Goal: Transaction & Acquisition: Purchase product/service

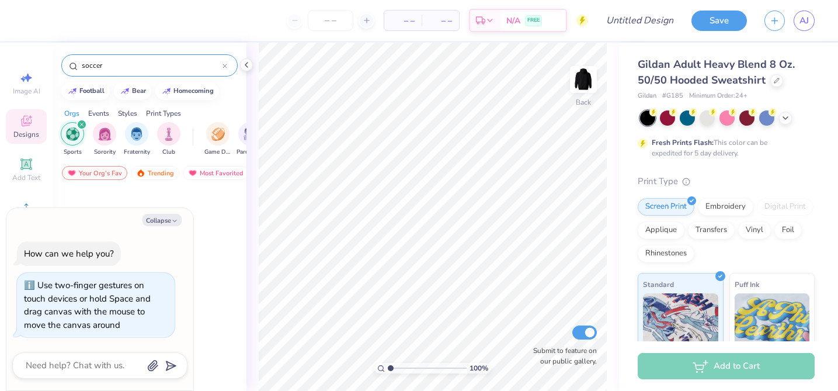
click at [189, 244] on div "Collapse How can we help you? Use two-finger gestures on touch devices or hold …" at bounding box center [99, 299] width 187 height 183
click at [172, 217] on icon "button" at bounding box center [174, 220] width 7 height 7
type textarea "x"
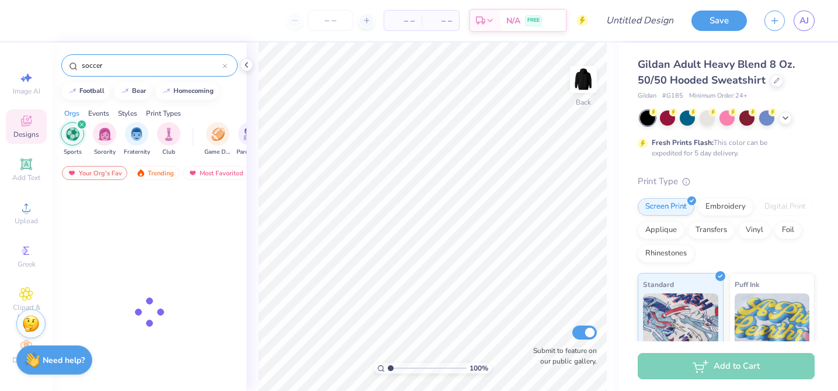
click at [129, 199] on div at bounding box center [150, 311] width 194 height 245
click at [142, 60] on input "soccer" at bounding box center [152, 66] width 142 height 12
type input "soccer"
click at [224, 67] on icon at bounding box center [225, 66] width 4 height 4
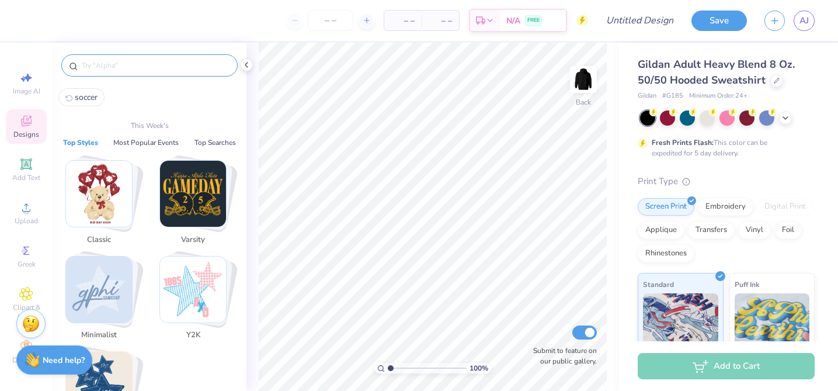
click at [186, 66] on input "text" at bounding box center [155, 66] width 149 height 12
click at [86, 101] on span "soccer" at bounding box center [86, 97] width 23 height 11
type input "soccer"
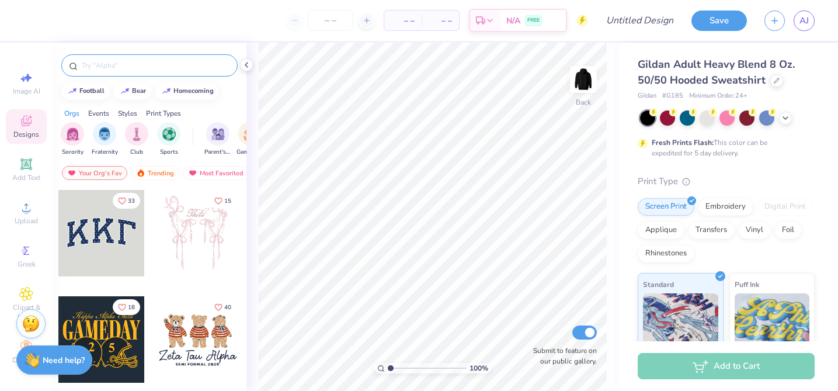
click at [95, 65] on input "text" at bounding box center [155, 66] width 149 height 12
type input "soccer"
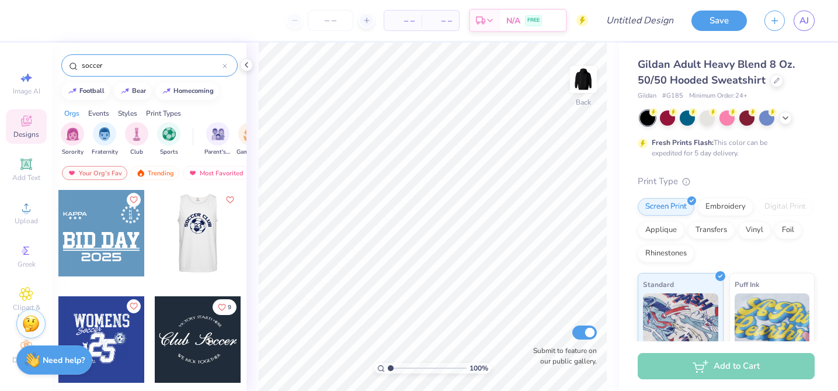
click at [155, 245] on div at bounding box center [111, 233] width 86 height 86
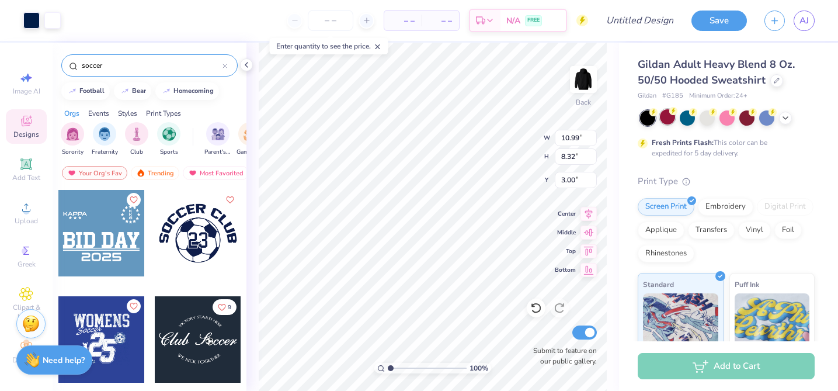
click at [671, 119] on div at bounding box center [667, 116] width 15 height 15
click at [650, 116] on div at bounding box center [647, 117] width 15 height 15
click at [528, 310] on div at bounding box center [536, 307] width 19 height 19
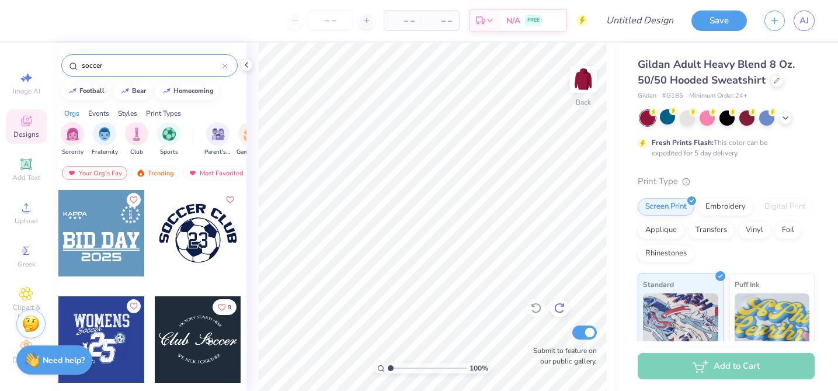
click at [560, 309] on icon at bounding box center [560, 308] width 12 height 12
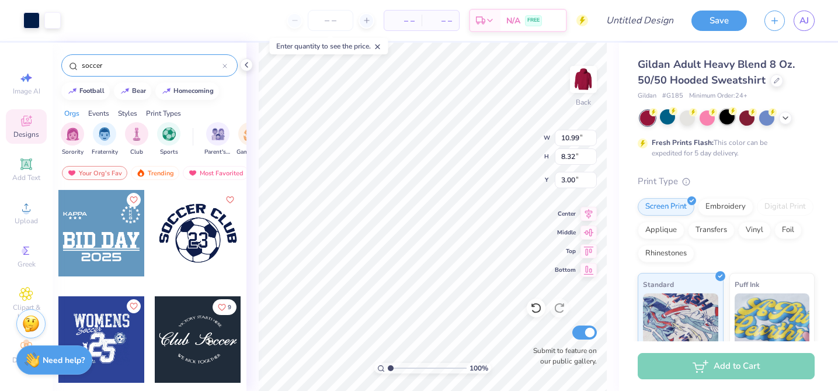
click at [735, 117] on div at bounding box center [726, 116] width 15 height 15
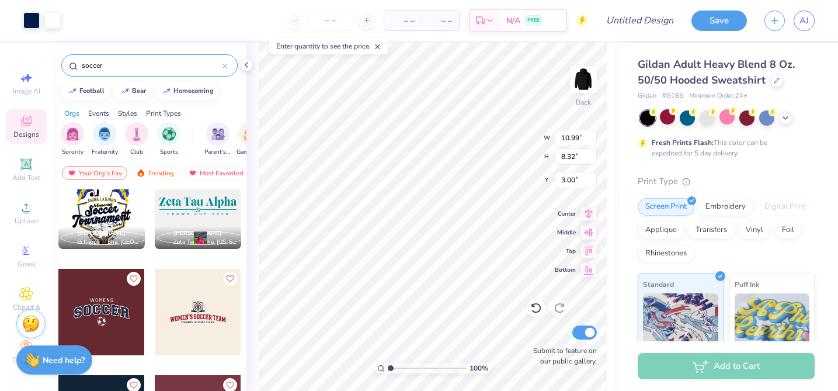
scroll to position [347, 0]
click at [112, 300] on div at bounding box center [101, 311] width 86 height 86
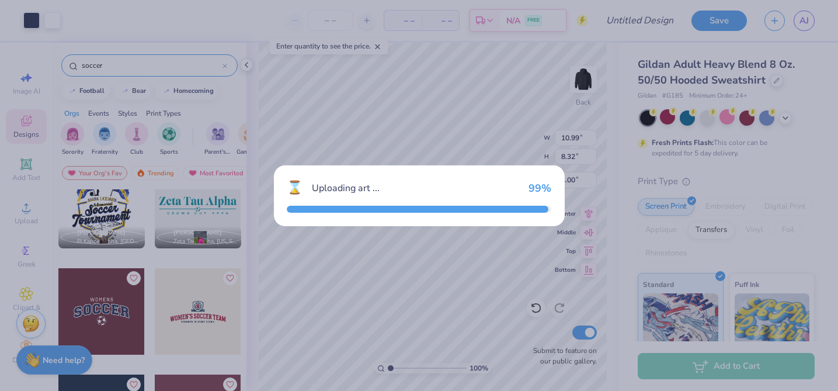
type input "12.87"
type input "6.36"
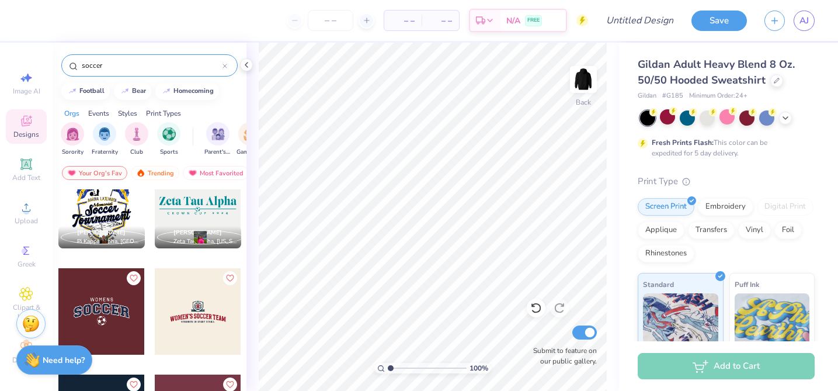
click at [70, 325] on div at bounding box center [101, 311] width 86 height 86
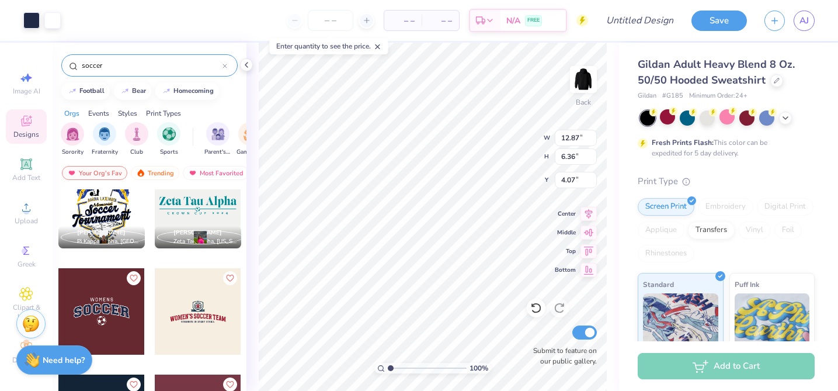
type input "4.07"
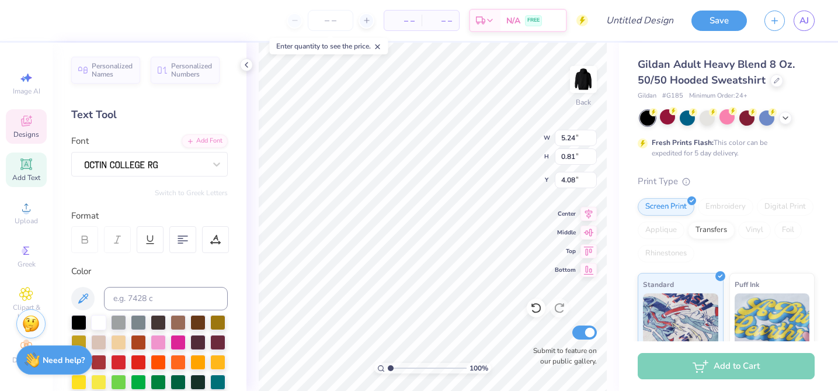
scroll to position [0, 0]
type textarea "W"
type textarea "FSHA"
click at [538, 309] on icon at bounding box center [536, 308] width 12 height 12
click at [535, 311] on icon at bounding box center [536, 308] width 12 height 12
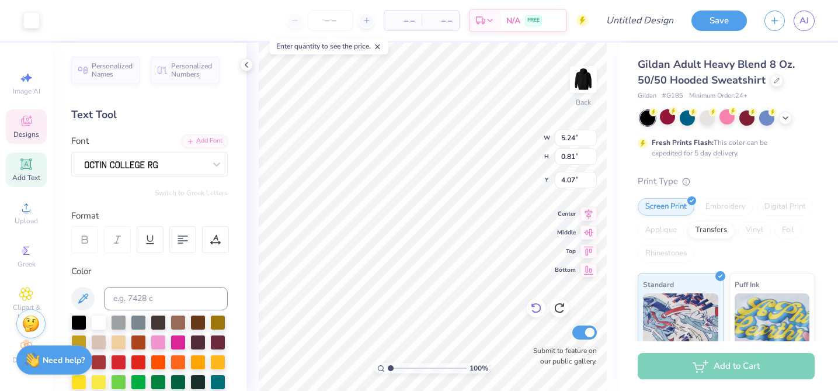
type input "4.09"
type textarea "FSHA"
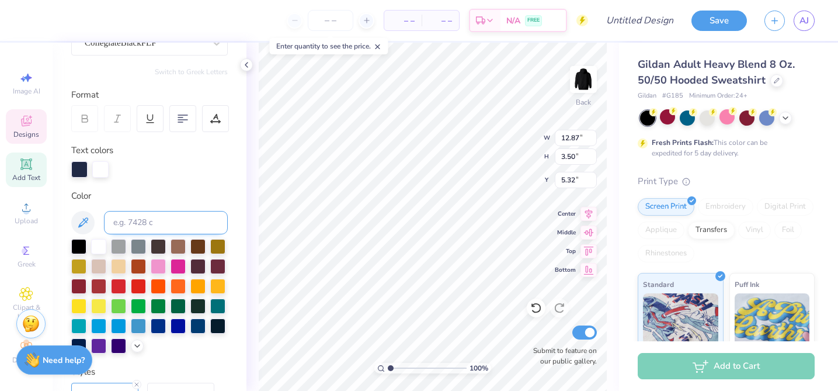
scroll to position [120, 0]
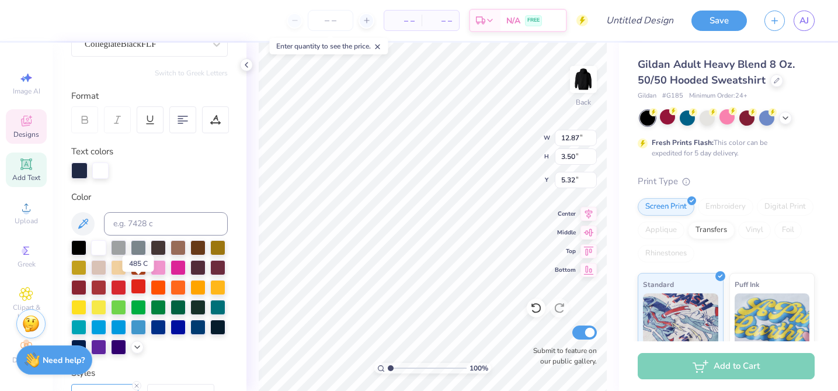
click at [139, 289] on div at bounding box center [138, 286] width 15 height 15
click at [116, 288] on div at bounding box center [118, 286] width 15 height 15
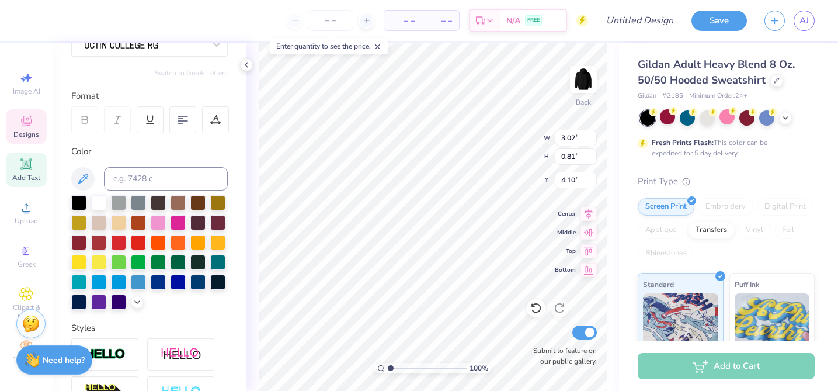
click at [85, 118] on icon at bounding box center [84, 119] width 11 height 11
click at [147, 158] on div "Color" at bounding box center [149, 227] width 156 height 165
type input "4.49"
click at [447, 365] on input "range" at bounding box center [427, 368] width 79 height 11
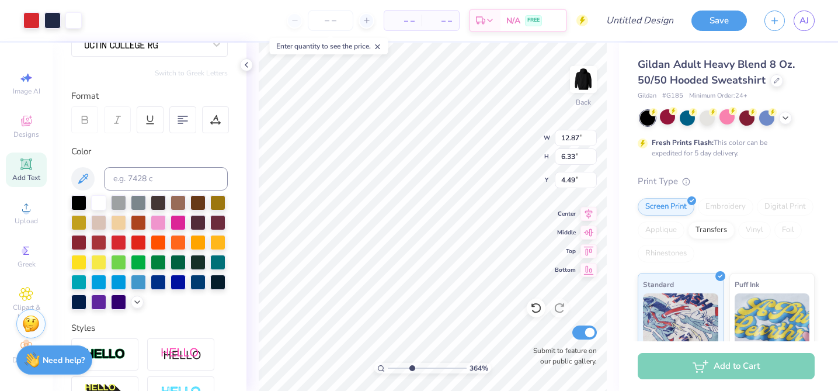
click at [411, 368] on input "range" at bounding box center [427, 368] width 79 height 11
click at [399, 367] on input "range" at bounding box center [427, 368] width 79 height 11
type input "1.14"
click at [391, 368] on input "range" at bounding box center [427, 368] width 79 height 11
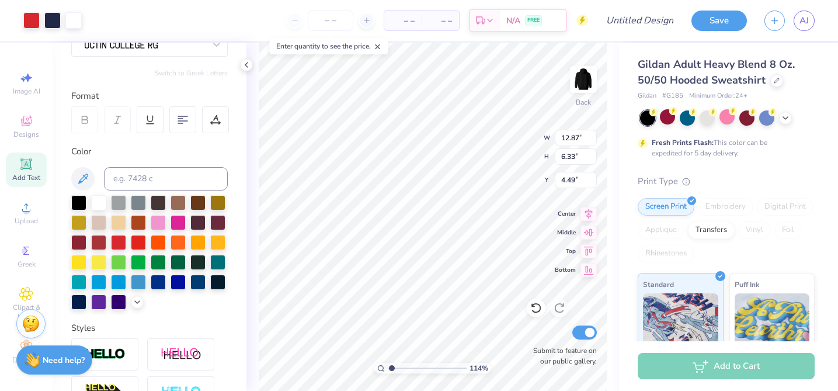
click at [229, 321] on div "Personalized Names Personalized Numbers Text Tool Add Font Font Switch to Greek…" at bounding box center [150, 217] width 194 height 348
click at [758, 175] on div "Print Type" at bounding box center [726, 181] width 177 height 13
click at [702, 370] on div "Add to Cart" at bounding box center [726, 366] width 177 height 26
click at [703, 370] on div "Add to Cart" at bounding box center [726, 366] width 177 height 26
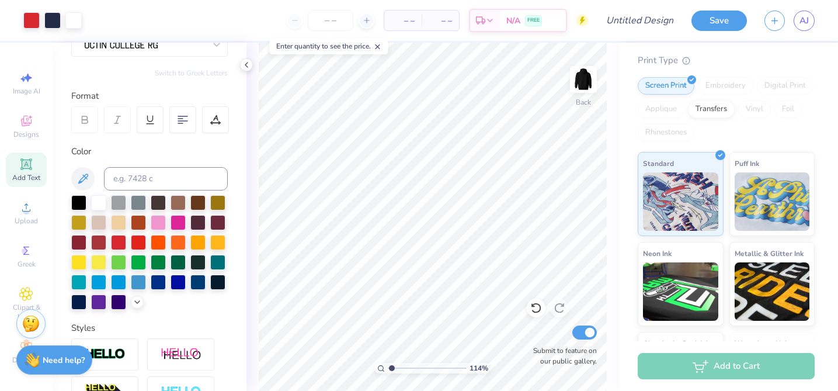
scroll to position [0, 0]
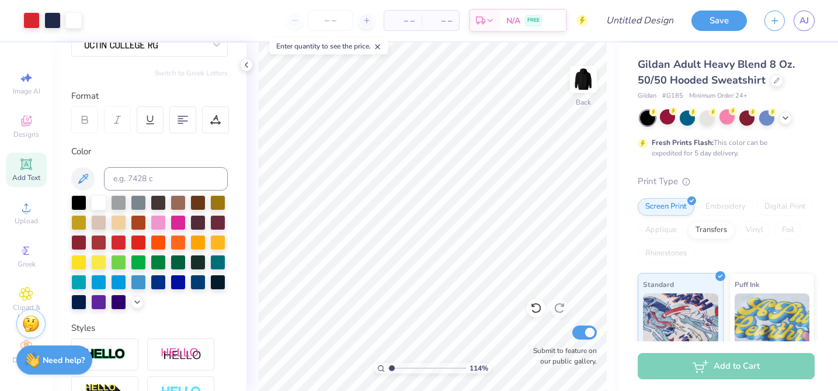
click at [733, 365] on div "Add to Cart" at bounding box center [726, 366] width 177 height 26
click at [674, 209] on div "Screen Print" at bounding box center [666, 205] width 57 height 18
click at [683, 368] on div "Add to Cart" at bounding box center [726, 366] width 177 height 26
click at [733, 373] on div "Add to Cart" at bounding box center [726, 366] width 177 height 26
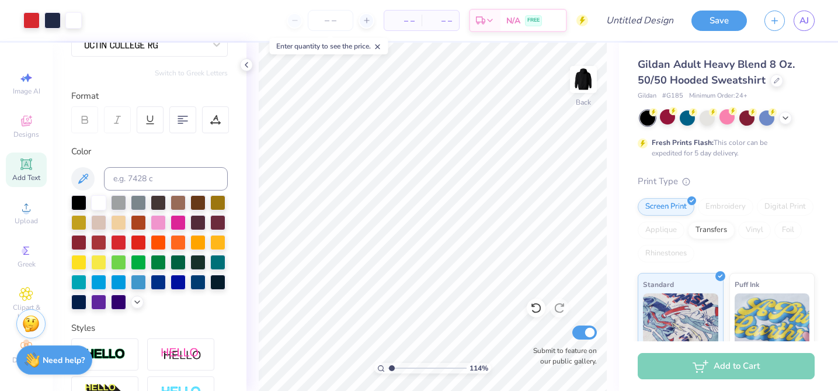
click at [712, 357] on div "Add to Cart" at bounding box center [726, 366] width 177 height 26
click at [715, 365] on div "Add to Cart" at bounding box center [726, 366] width 177 height 26
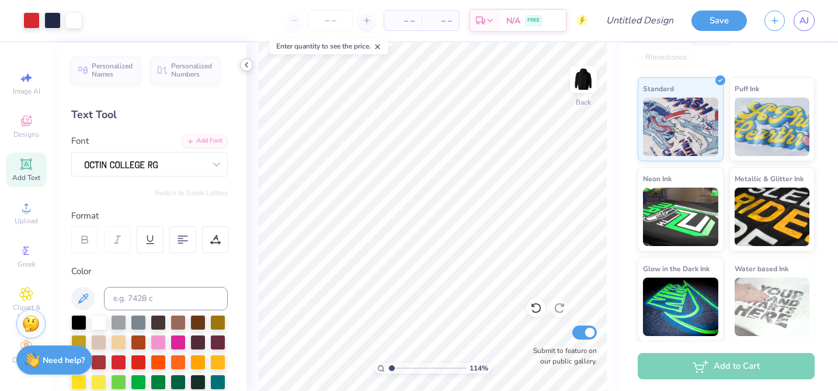
click at [246, 64] on polyline at bounding box center [246, 64] width 2 height 5
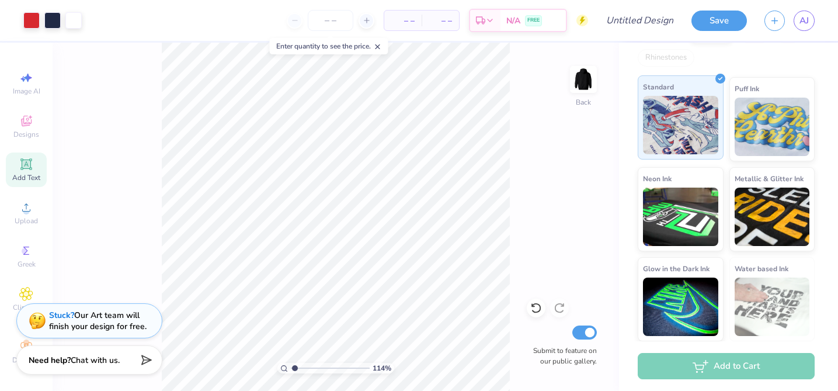
click at [681, 108] on img at bounding box center [680, 125] width 75 height 58
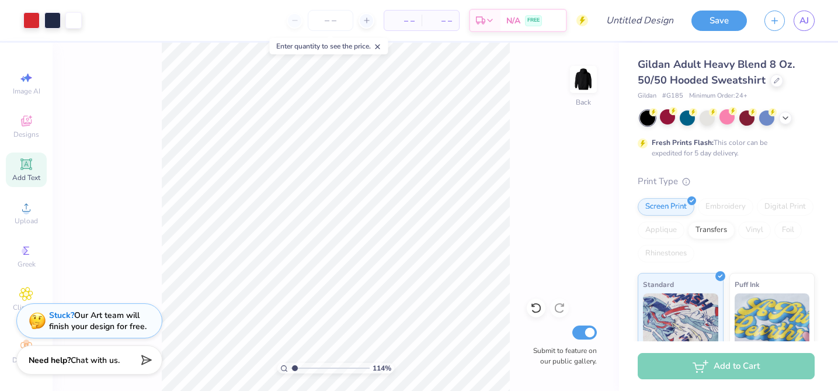
click at [722, 377] on div "Add to Cart" at bounding box center [726, 366] width 177 height 26
click at [721, 370] on div "Add to Cart" at bounding box center [726, 366] width 177 height 26
click at [709, 27] on button "Save" at bounding box center [718, 19] width 55 height 20
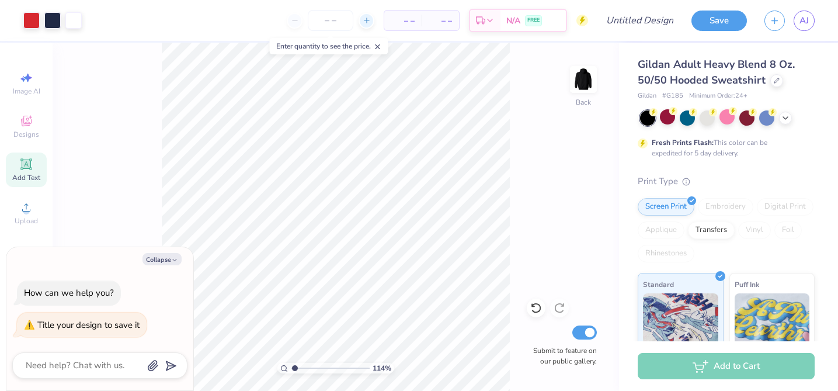
type textarea "x"
click at [367, 19] on line at bounding box center [367, 20] width 0 height 5
type input "12"
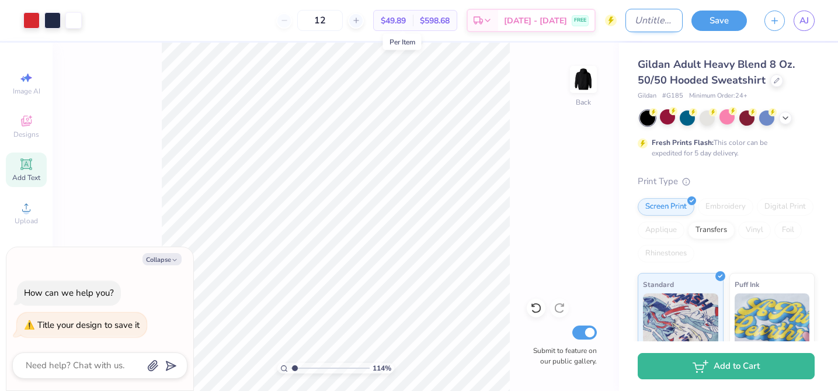
click at [625, 22] on input "Design Title" at bounding box center [653, 20] width 57 height 23
type input "s"
type textarea "x"
type input "ss"
type textarea "x"
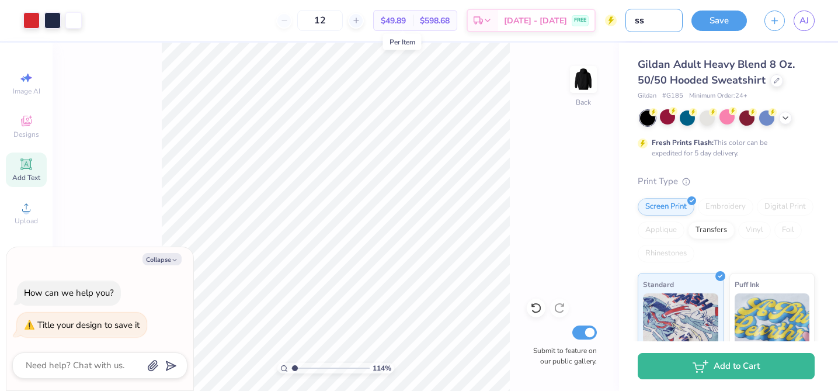
type input "sso"
type textarea "x"
type input "ssoc"
type textarea "x"
type input "sso"
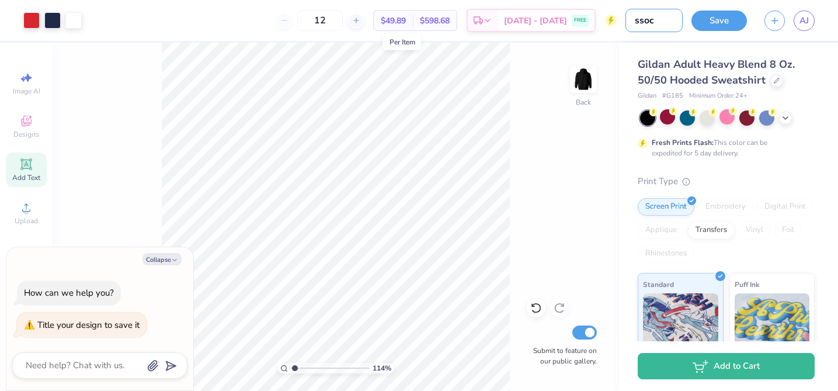
type textarea "x"
type input "ss"
type textarea "x"
type input "s"
type textarea "x"
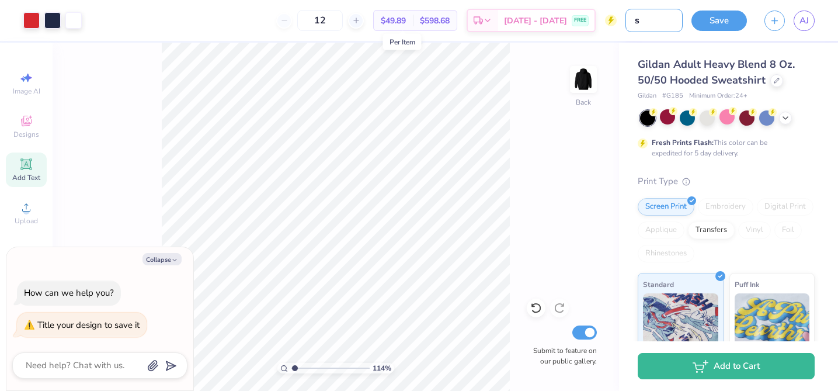
type input "so"
type textarea "x"
type input "soc"
type textarea "x"
type input "socc"
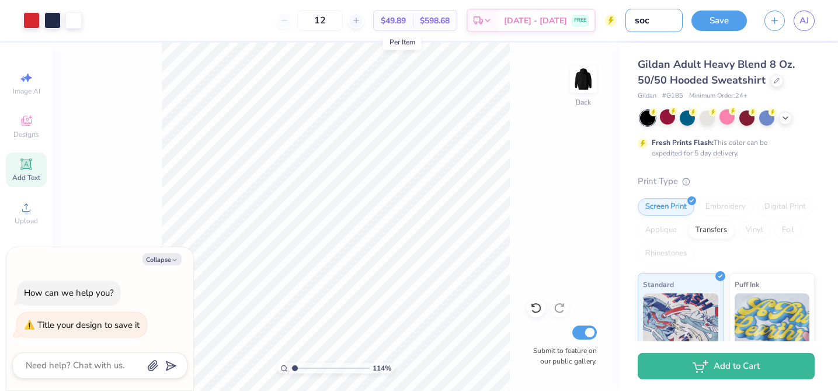
type textarea "x"
type input "socce"
type textarea "x"
type input "soccer"
type textarea "x"
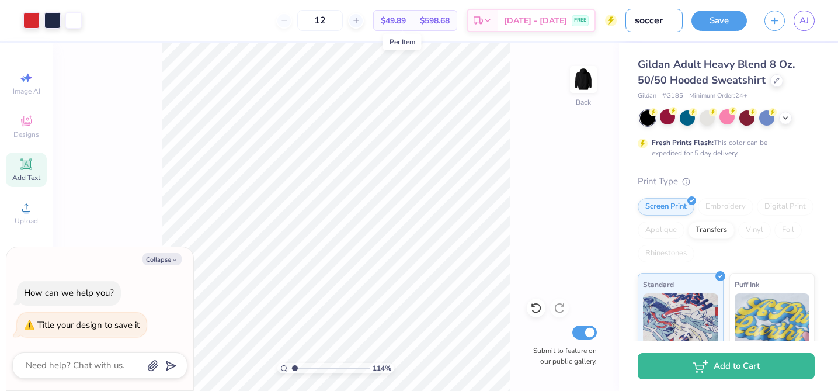
type input "soccer"
type textarea "x"
type input "soccer h"
type textarea "x"
type input "soccer ho"
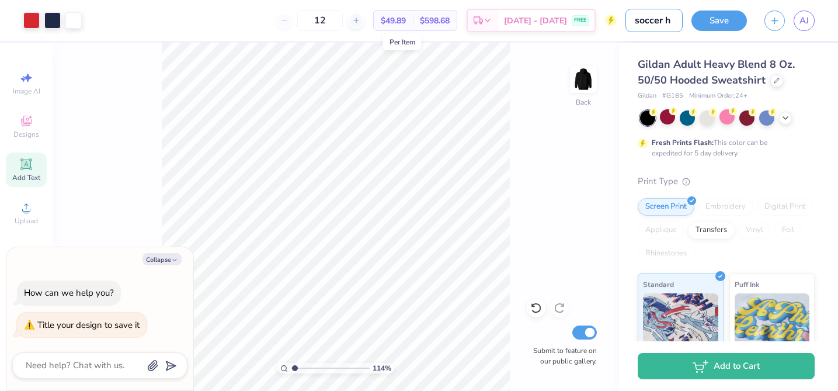
type textarea "x"
type input "soccer hoo"
type textarea "x"
type input "soccer hood"
type textarea "x"
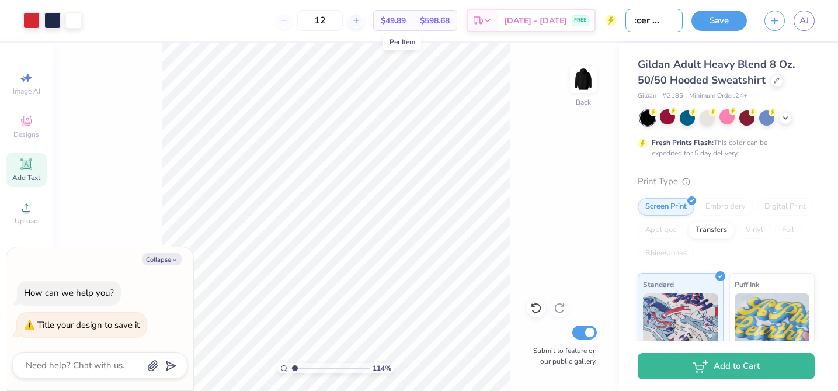
type input "soccer hoodi"
type textarea "x"
type input "soccer hoodie"
type textarea "x"
type input "soccer hoodie"
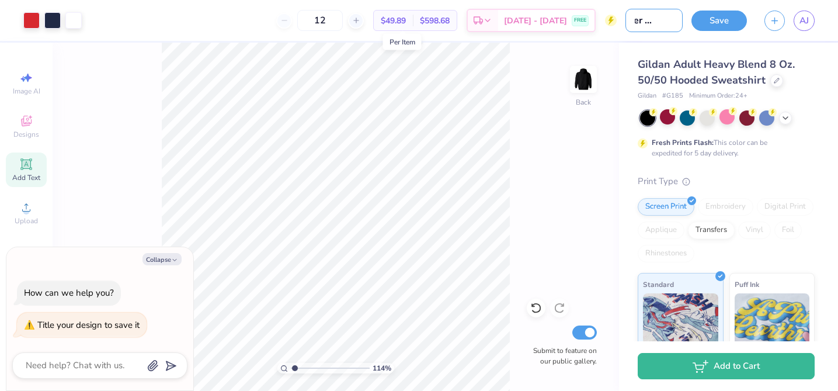
type textarea "x"
type input "soccer hoodie 1"
type textarea "x"
type input "soccer hoodie 1"
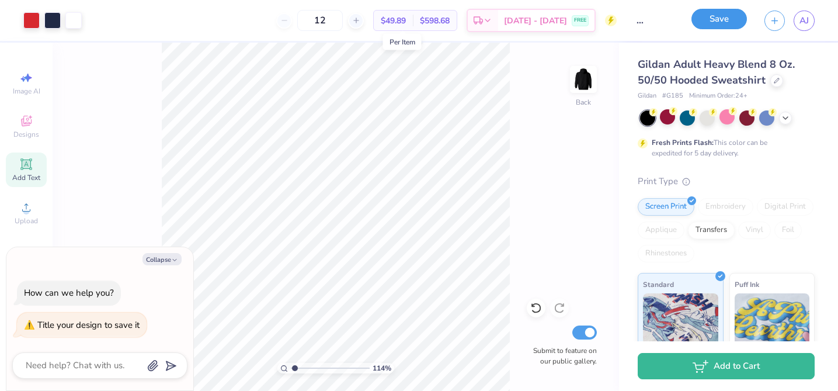
click at [731, 20] on button "Save" at bounding box center [718, 19] width 55 height 20
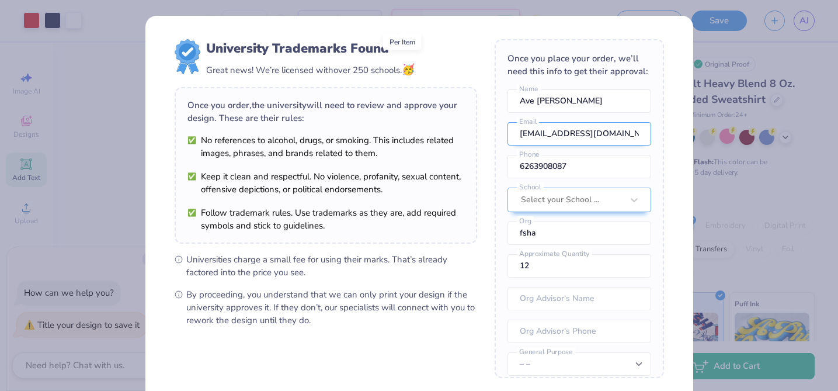
type textarea "x"
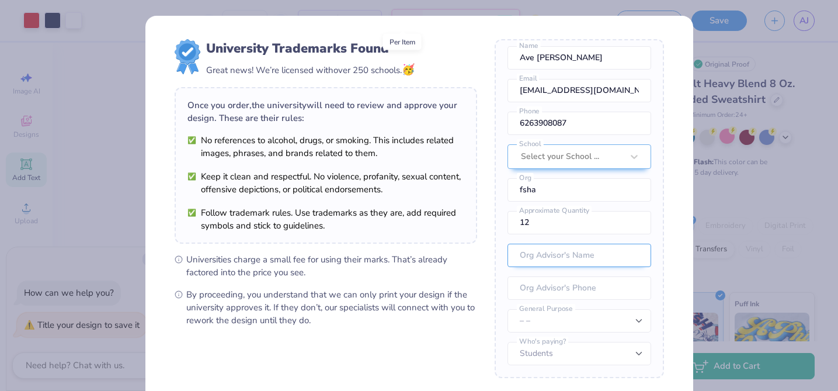
scroll to position [41, 0]
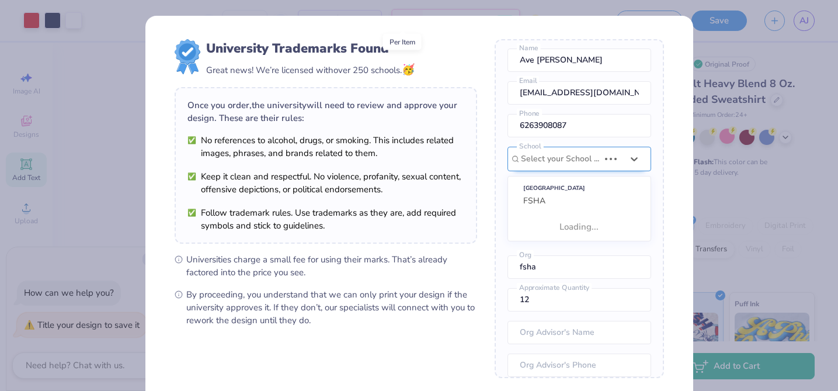
click at [618, 163] on div "Select your School ..." at bounding box center [579, 159] width 144 height 25
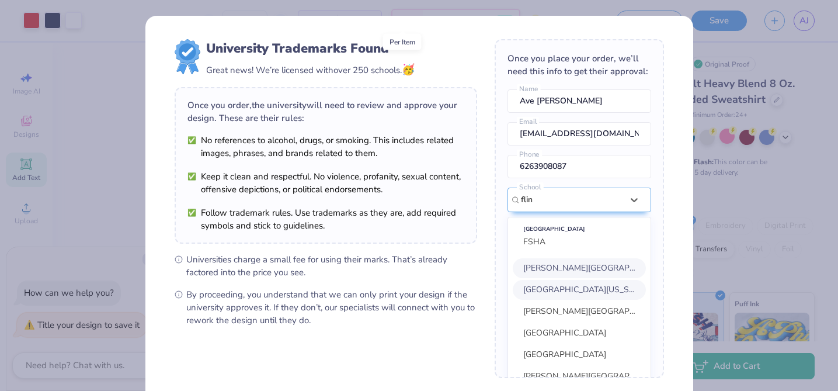
scroll to position [53, 0]
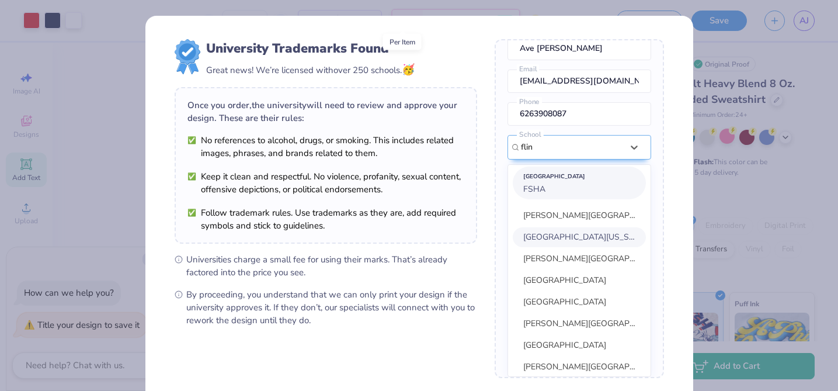
click at [582, 190] on div "[GEOGRAPHIC_DATA] FSHA" at bounding box center [579, 182] width 133 height 33
type input "flin"
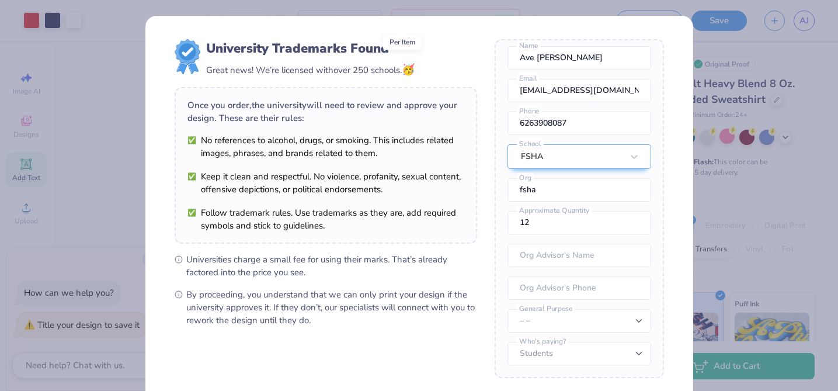
scroll to position [107, 0]
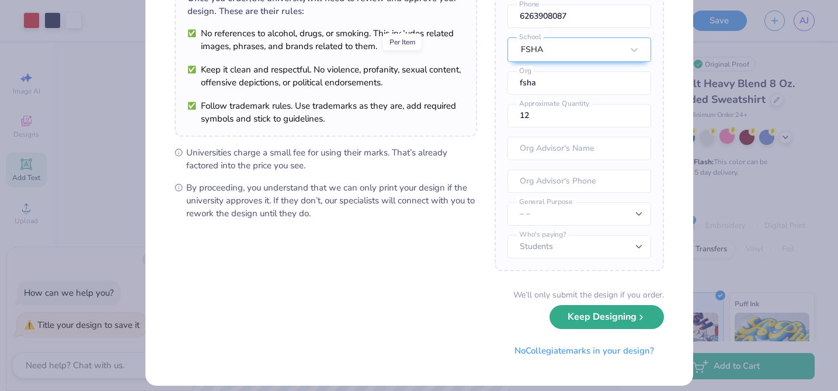
click at [589, 320] on button "Keep Designing" at bounding box center [606, 317] width 114 height 24
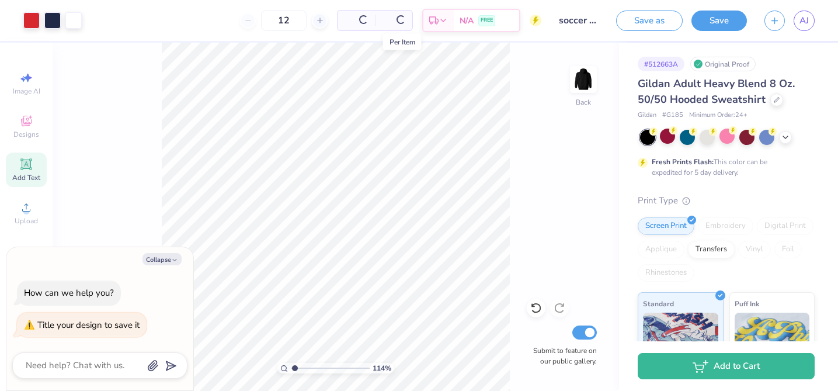
scroll to position [0, 0]
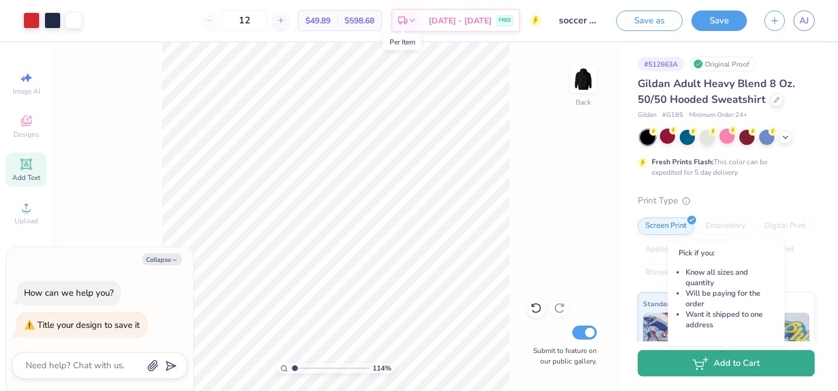
click at [687, 367] on button "Add to Cart" at bounding box center [726, 363] width 177 height 26
type textarea "x"
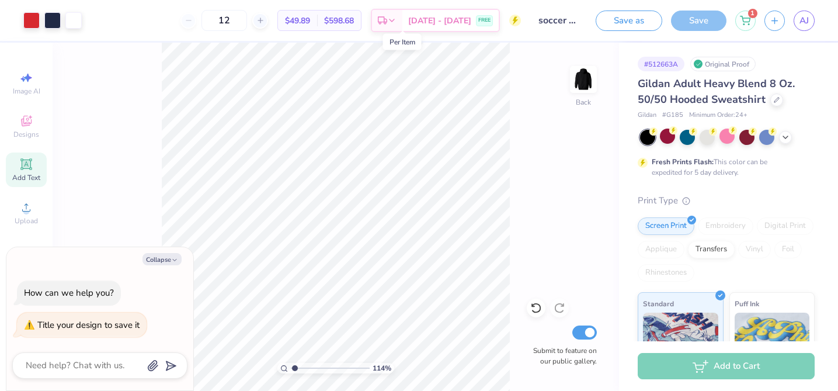
click at [695, 30] on div "Save" at bounding box center [698, 21] width 55 height 20
click at [696, 23] on div "Save" at bounding box center [698, 21] width 55 height 20
click at [777, 22] on icon "button" at bounding box center [775, 19] width 10 height 10
type textarea "x"
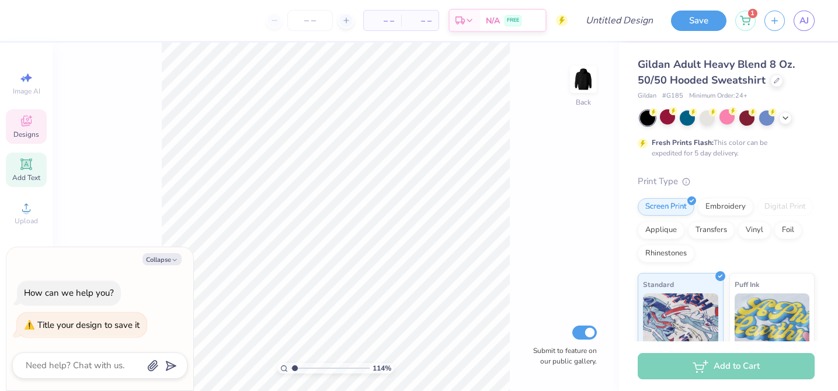
click at [28, 117] on icon at bounding box center [26, 121] width 14 height 14
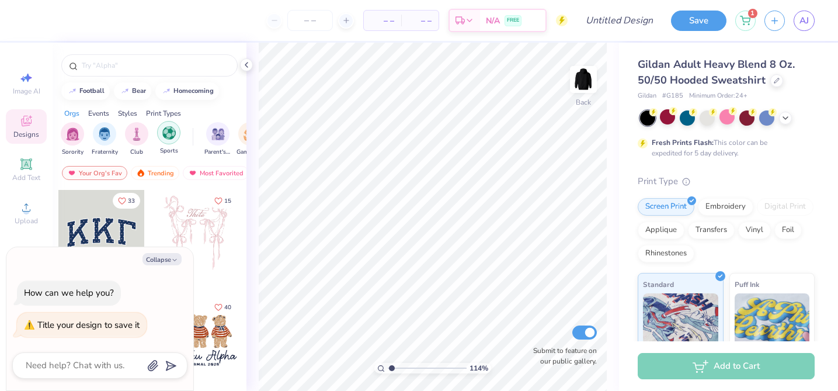
click at [175, 134] on div "filter for Sports" at bounding box center [168, 132] width 23 height 23
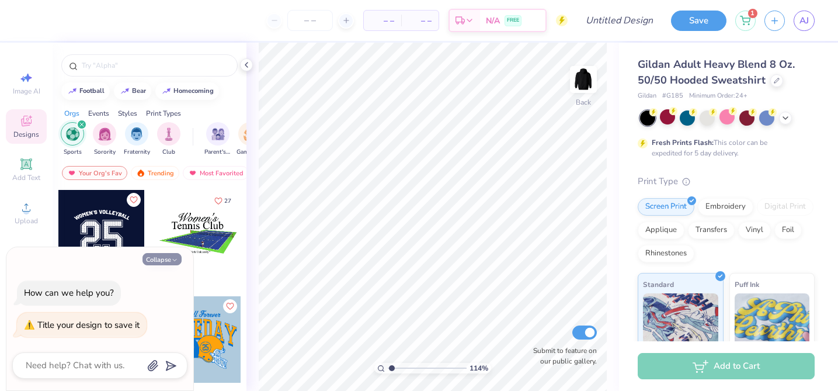
click at [150, 259] on button "Collapse" at bounding box center [161, 259] width 39 height 12
type textarea "x"
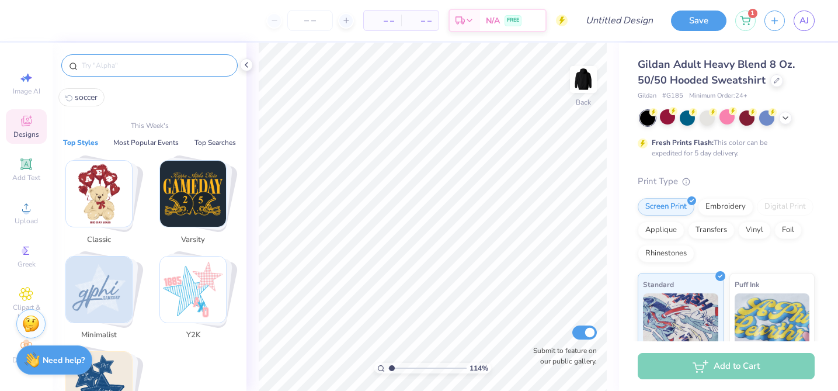
click at [128, 66] on input "text" at bounding box center [155, 66] width 149 height 12
click at [74, 95] on button "soccer" at bounding box center [81, 97] width 46 height 18
type input "soccer"
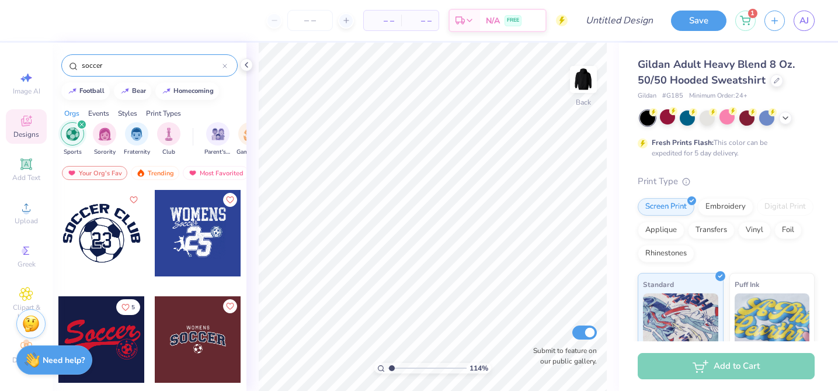
scroll to position [74, 0]
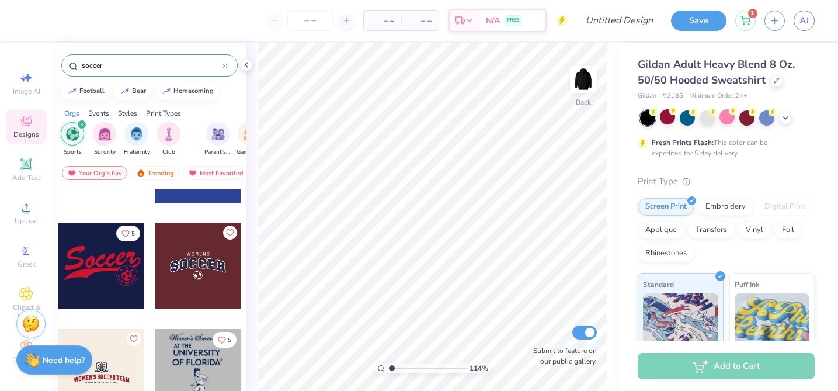
click at [170, 340] on div at bounding box center [198, 372] width 86 height 86
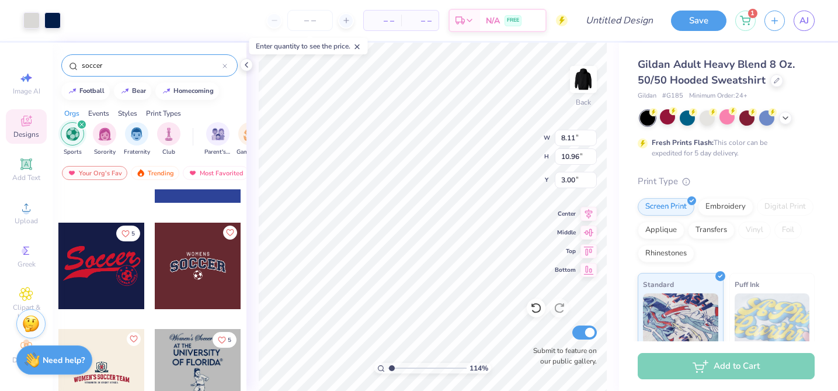
click at [165, 273] on div at bounding box center [198, 265] width 86 height 86
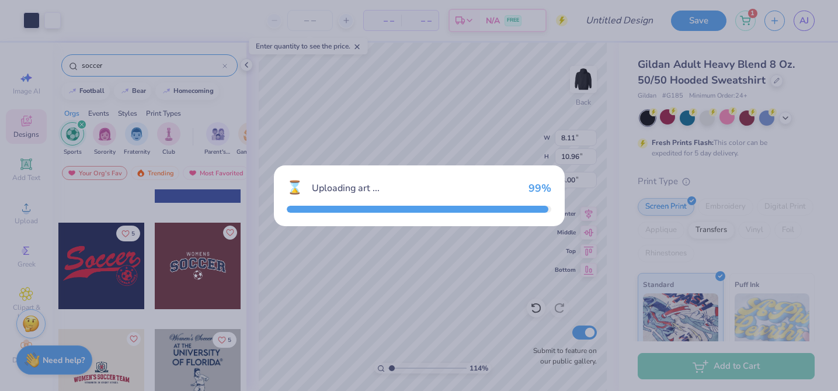
type input "12.87"
type input "6.36"
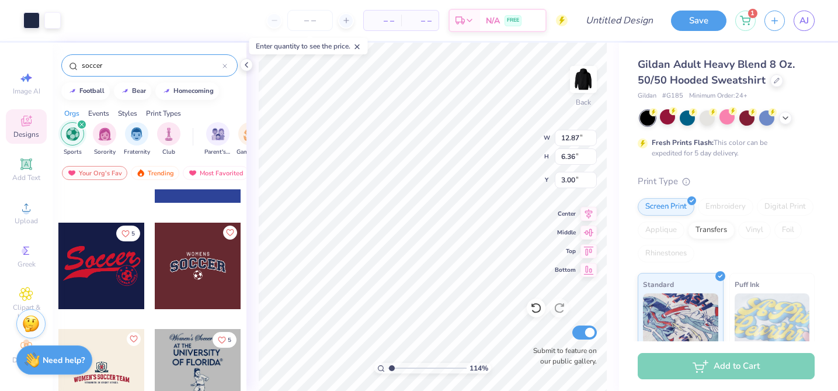
scroll to position [0, 0]
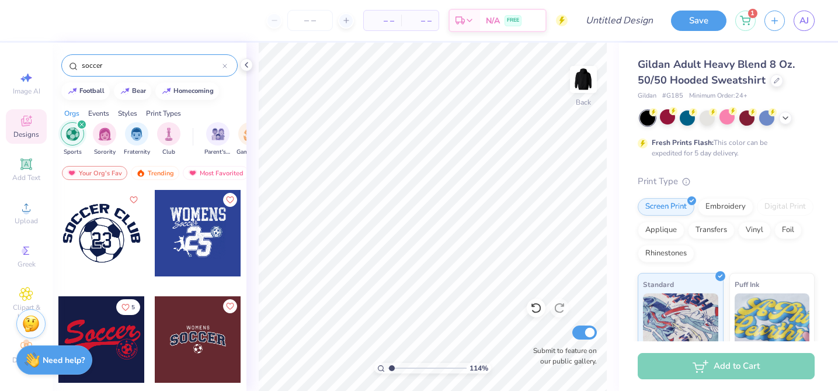
click at [224, 62] on div at bounding box center [224, 65] width 5 height 11
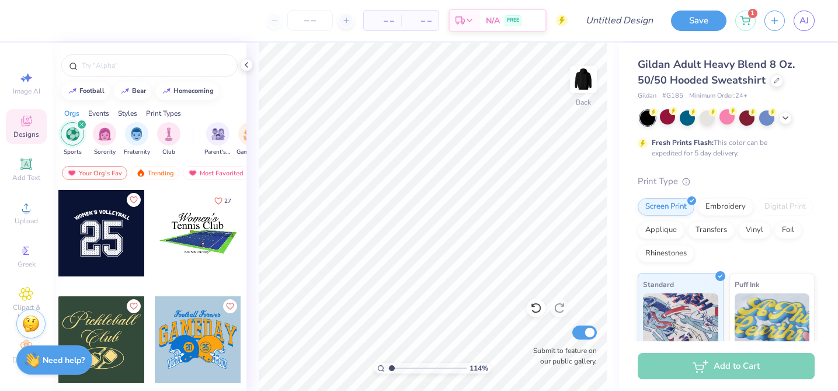
click at [66, 133] on img "filter for Sports" at bounding box center [72, 133] width 13 height 13
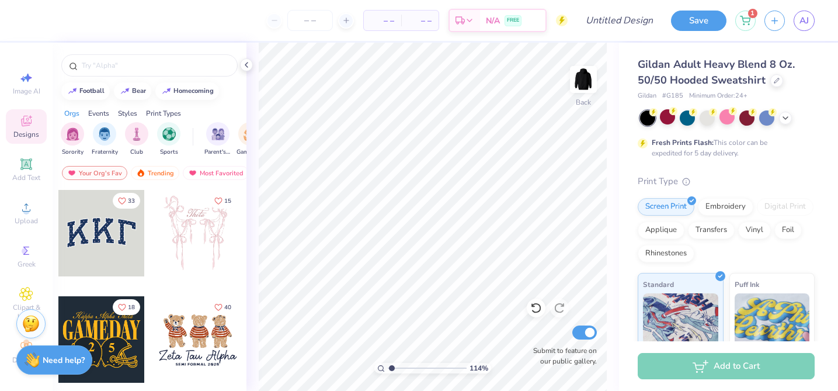
click at [183, 138] on div "Sorority Fraternity Club Sports" at bounding box center [127, 139] width 133 height 34
click at [175, 138] on img "filter for Sports" at bounding box center [168, 132] width 13 height 13
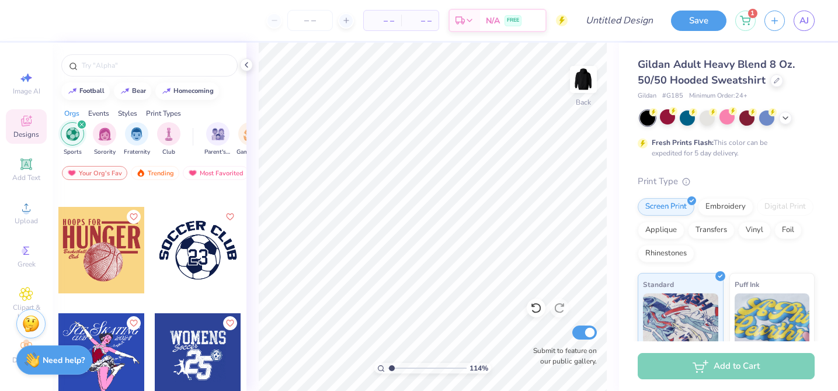
scroll to position [622, 0]
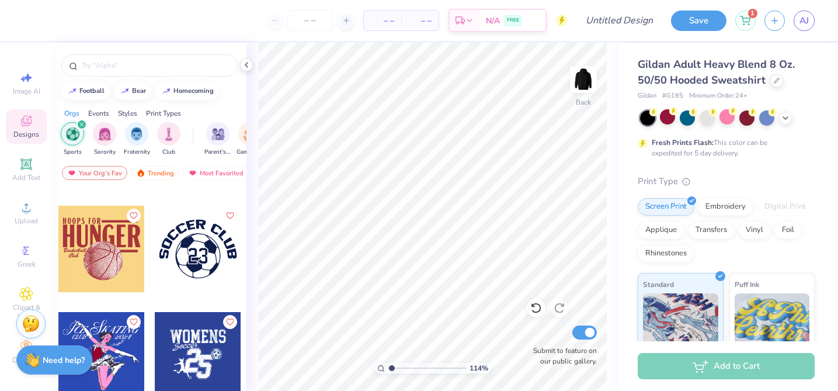
click at [208, 257] on div at bounding box center [198, 249] width 86 height 86
click at [580, 86] on img at bounding box center [583, 79] width 47 height 47
click at [193, 241] on div at bounding box center [198, 249] width 86 height 86
type input "11.44"
type input "8.66"
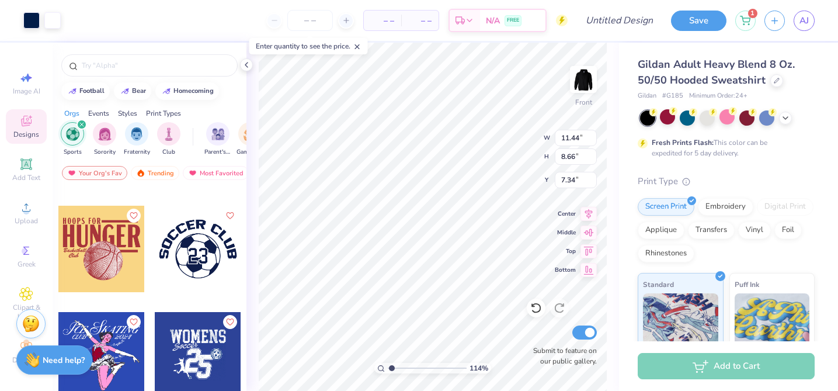
type input "8.46"
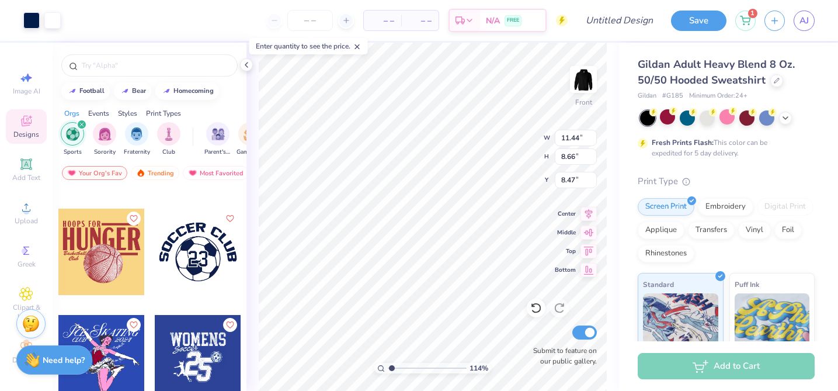
scroll to position [603, 0]
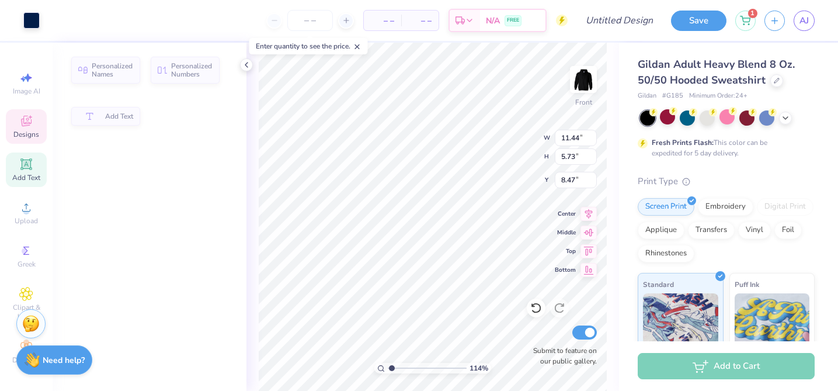
type input "8.48"
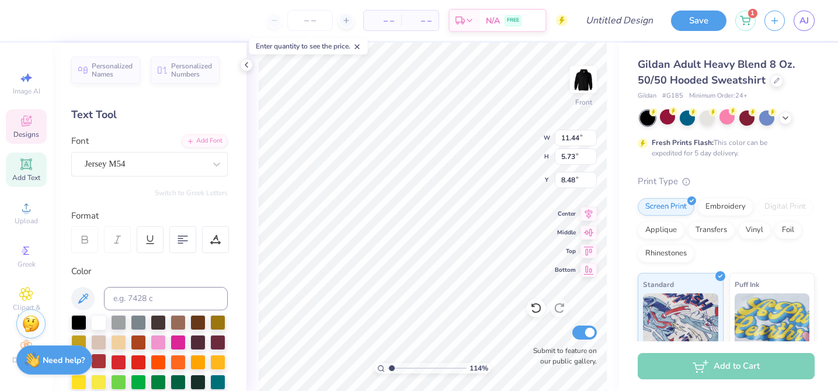
click at [101, 363] on div at bounding box center [98, 360] width 15 height 15
type input "11.44"
type input "5.73"
click at [538, 305] on icon at bounding box center [536, 308] width 12 height 12
type input "8.48"
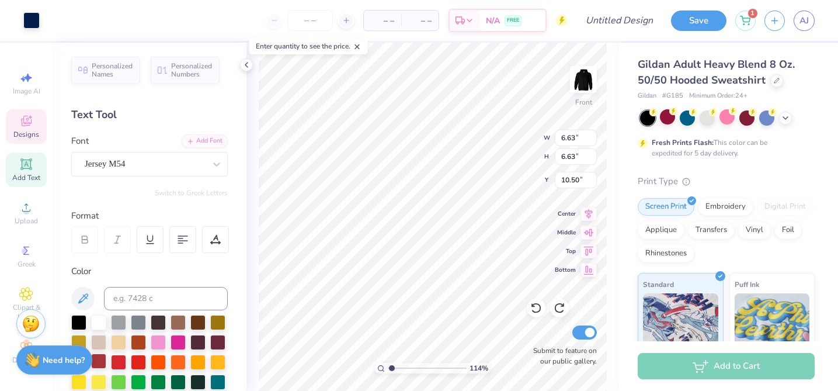
click at [101, 361] on div at bounding box center [98, 360] width 15 height 15
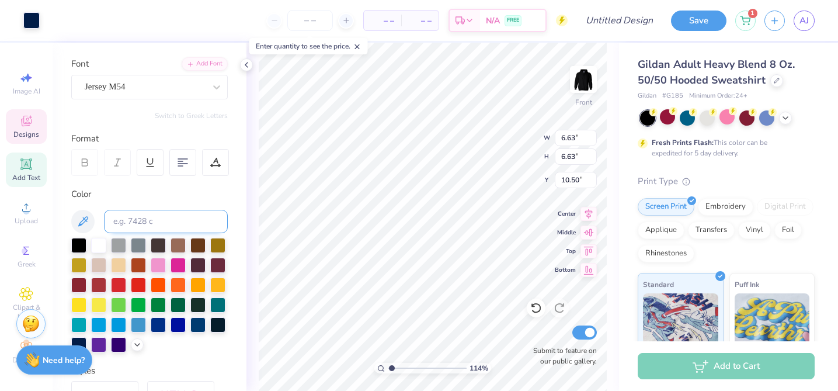
scroll to position [95, 0]
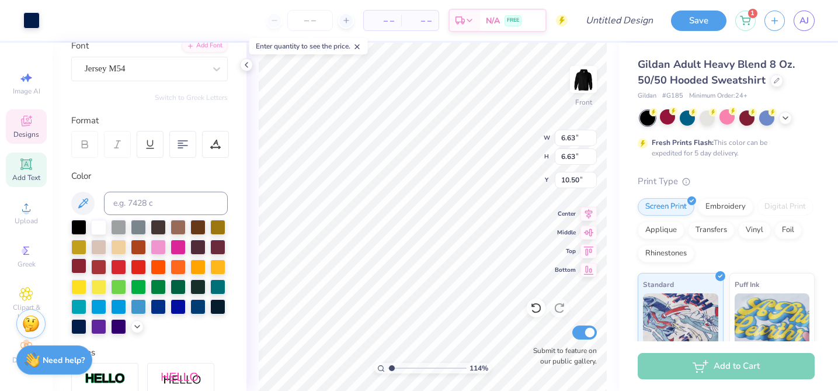
click at [81, 262] on div at bounding box center [78, 265] width 15 height 15
click at [98, 263] on div at bounding box center [98, 265] width 15 height 15
click at [119, 265] on div at bounding box center [118, 265] width 15 height 15
click at [103, 263] on div at bounding box center [98, 265] width 15 height 15
type input "10.49"
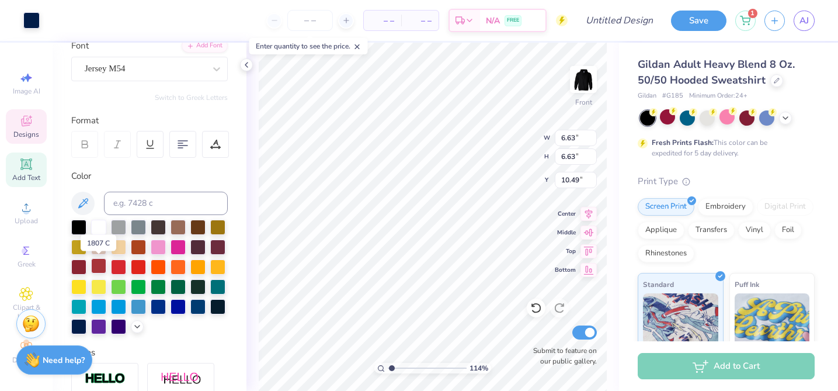
click at [98, 265] on div at bounding box center [98, 265] width 15 height 15
click at [111, 264] on div at bounding box center [118, 265] width 15 height 15
click at [92, 263] on div at bounding box center [98, 265] width 15 height 15
type input "3.01"
type input "2.52"
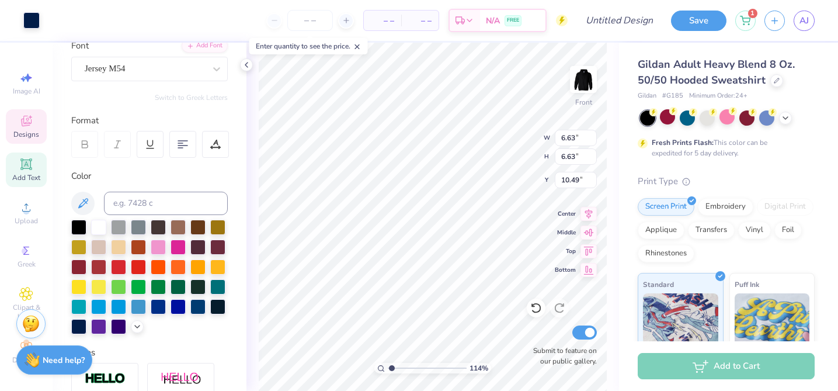
type input "12.55"
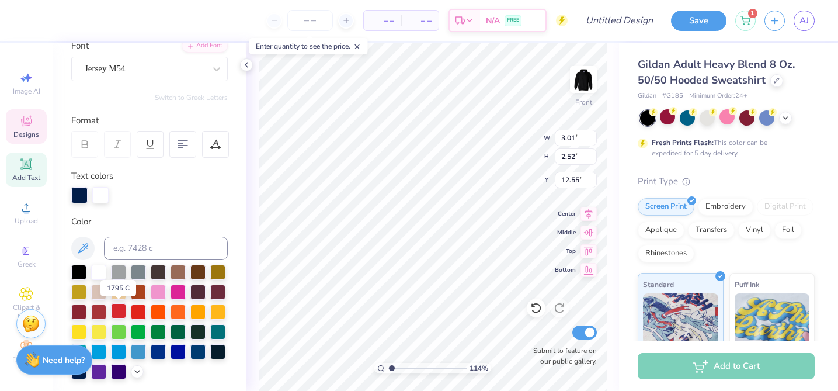
click at [119, 312] on div at bounding box center [118, 310] width 15 height 15
click at [97, 307] on div at bounding box center [98, 310] width 15 height 15
click at [234, 181] on div "Personalized Names Personalized Numbers Text Tool Add Font Font Jersey M54 Swit…" at bounding box center [150, 217] width 194 height 348
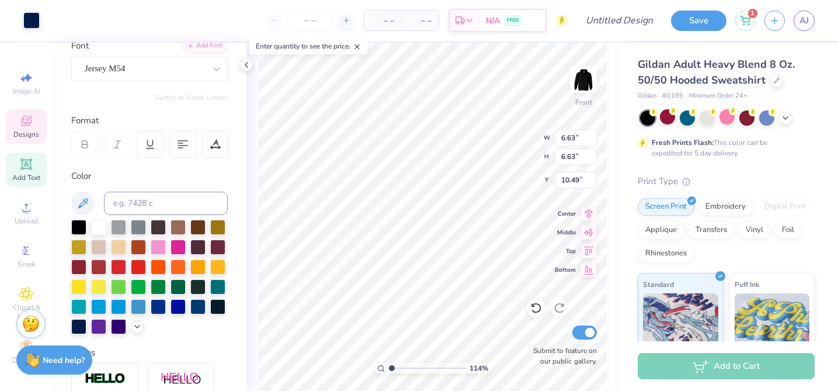
type input "6.63"
type input "10.49"
click at [116, 268] on div at bounding box center [118, 265] width 15 height 15
click at [102, 266] on div at bounding box center [98, 265] width 15 height 15
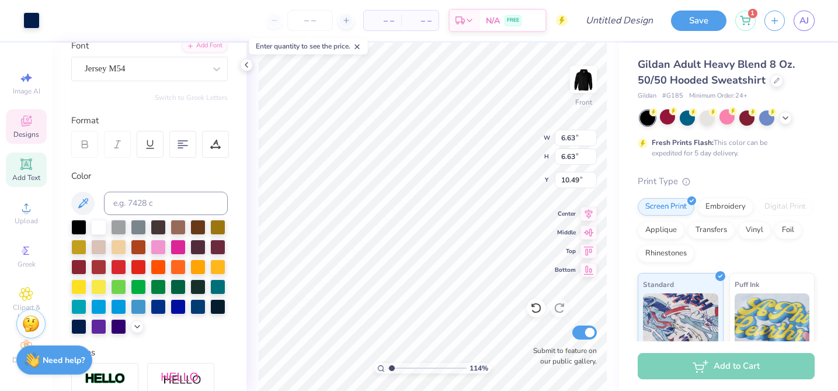
type input "3.01"
type input "2.52"
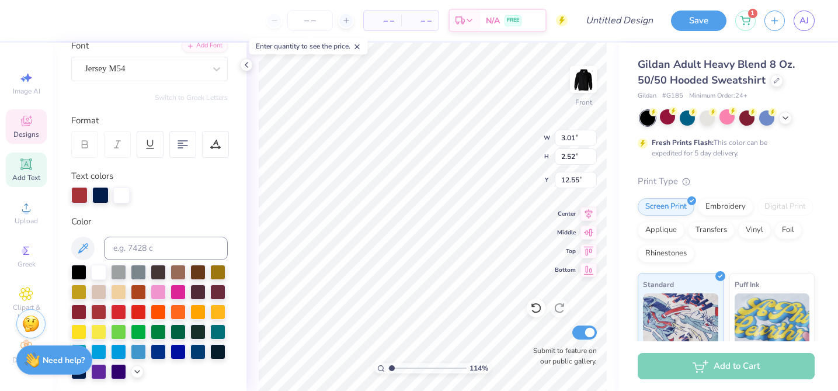
type input "18.12"
type input "6.63"
click at [119, 312] on div at bounding box center [118, 310] width 15 height 15
type input "10.50"
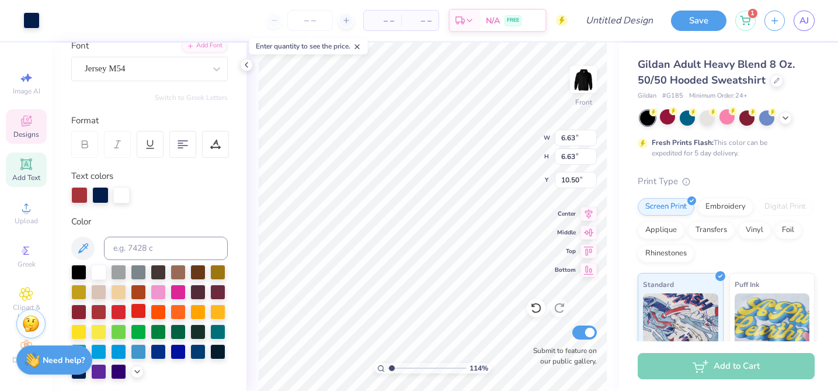
click at [137, 308] on div at bounding box center [138, 310] width 15 height 15
click at [138, 309] on div at bounding box center [138, 310] width 15 height 15
type input "15.00"
type input "10.89"
click at [134, 311] on div at bounding box center [138, 310] width 15 height 15
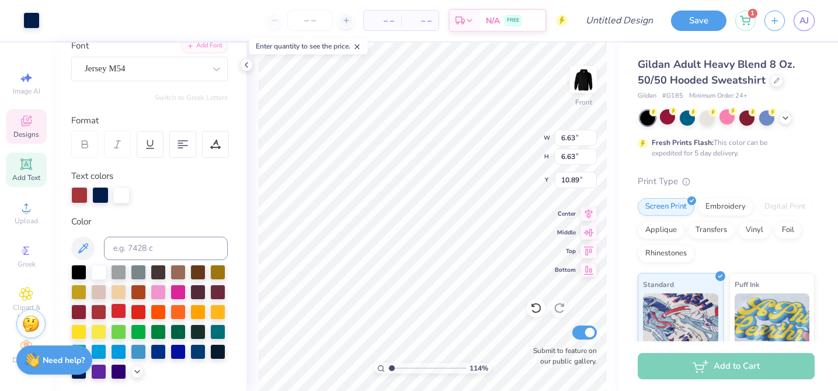
click at [117, 309] on div at bounding box center [118, 310] width 15 height 15
click at [105, 196] on div at bounding box center [100, 194] width 16 height 16
click at [120, 307] on div at bounding box center [118, 310] width 15 height 15
click at [121, 196] on div at bounding box center [121, 194] width 16 height 16
click at [121, 192] on div at bounding box center [121, 195] width 16 height 16
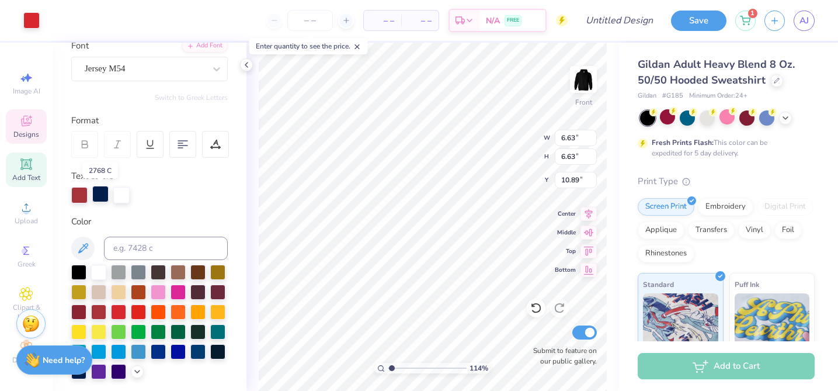
click at [99, 190] on div at bounding box center [100, 194] width 16 height 16
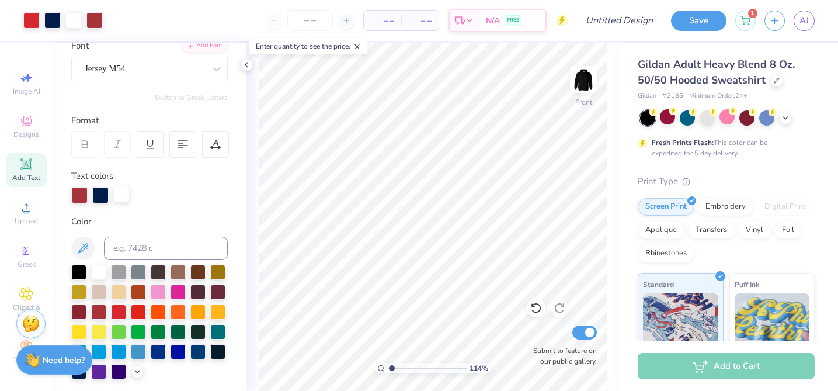
click at [114, 197] on div at bounding box center [121, 194] width 16 height 16
click at [535, 309] on icon at bounding box center [536, 308] width 12 height 12
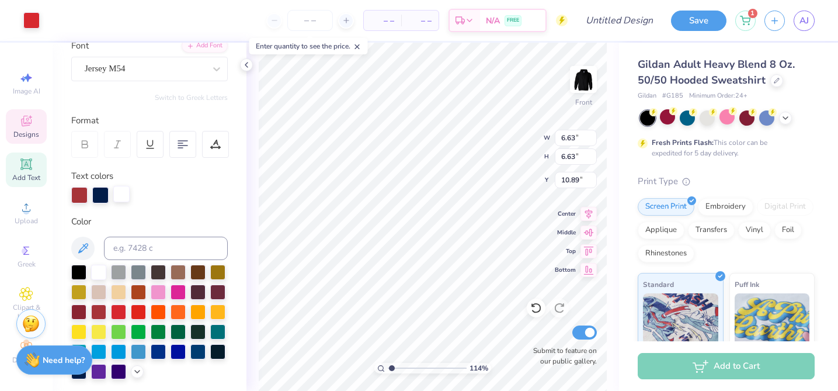
click at [122, 193] on div at bounding box center [121, 194] width 16 height 16
click at [120, 330] on div at bounding box center [118, 330] width 15 height 15
click at [98, 190] on div at bounding box center [100, 194] width 16 height 16
click at [78, 266] on div at bounding box center [78, 270] width 15 height 15
type input "11.44"
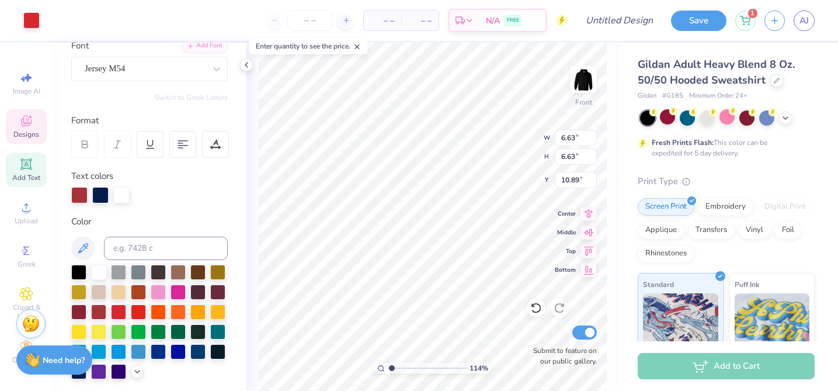
type input "5.73"
type input "8.48"
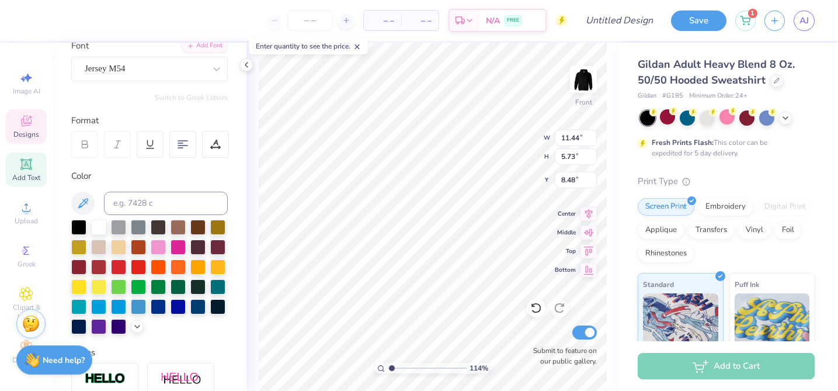
type input "3.01"
type input "2.52"
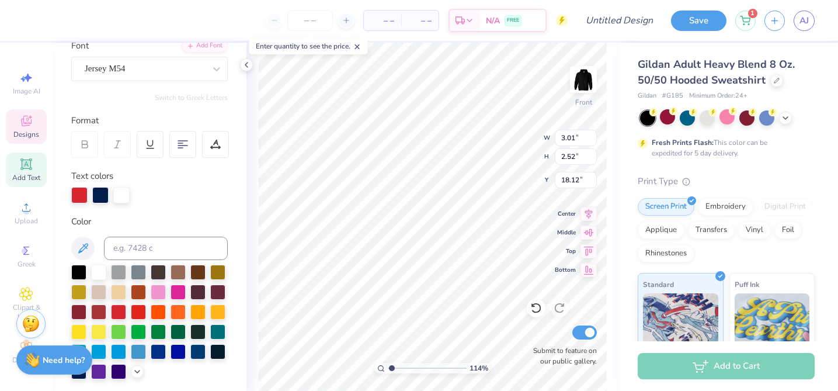
type input "12.95"
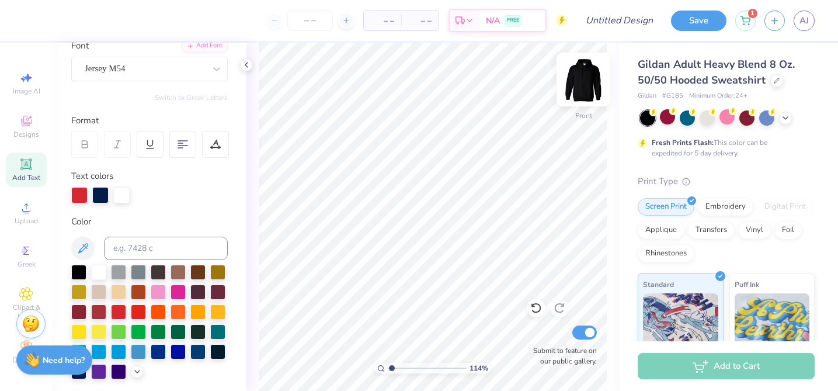
click at [578, 78] on img at bounding box center [583, 79] width 47 height 47
click at [37, 117] on div "Designs" at bounding box center [26, 126] width 41 height 34
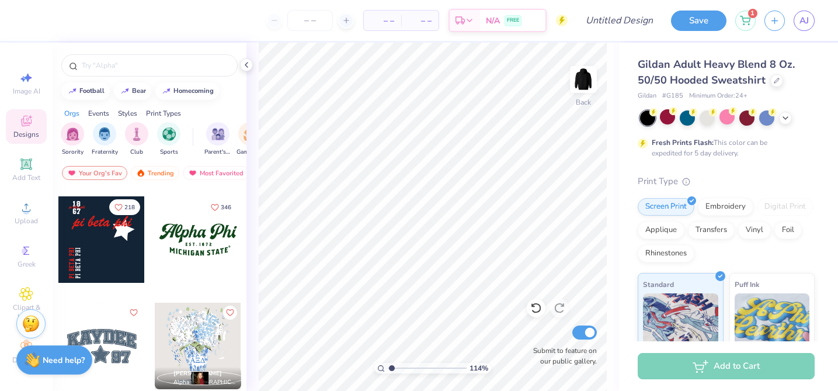
scroll to position [1057, 0]
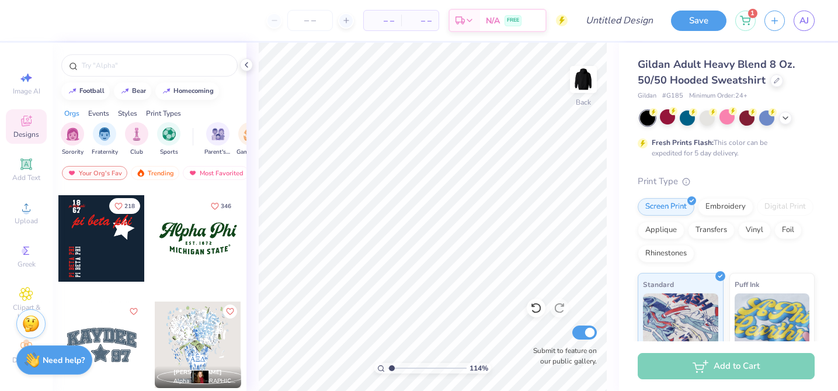
click at [211, 248] on div at bounding box center [198, 238] width 86 height 86
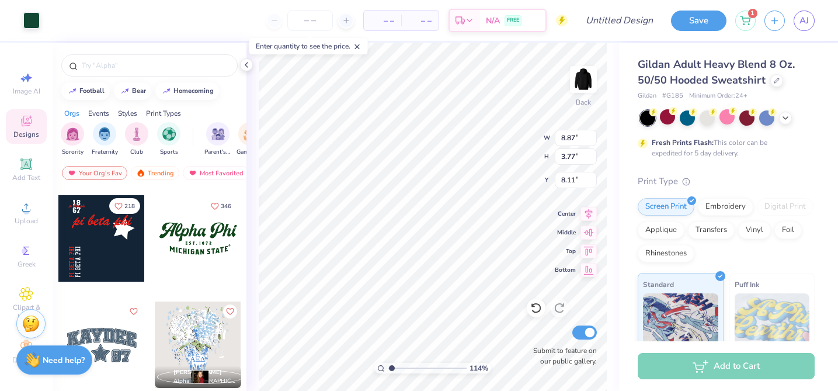
type input "8.11"
type input "6.64"
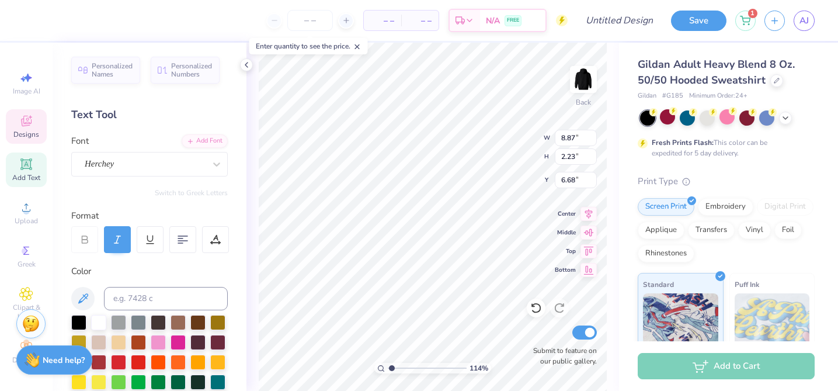
scroll to position [0, 0]
type textarea "A"
type textarea "Soccer"
click at [116, 361] on div at bounding box center [118, 360] width 15 height 15
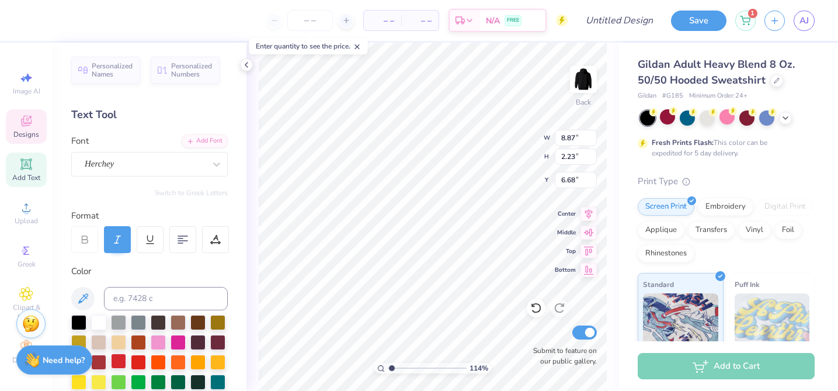
click at [116, 363] on div at bounding box center [118, 360] width 15 height 15
click at [105, 359] on div at bounding box center [98, 360] width 15 height 15
click at [119, 360] on div at bounding box center [118, 360] width 15 height 15
type input "6.29"
type input "6.77"
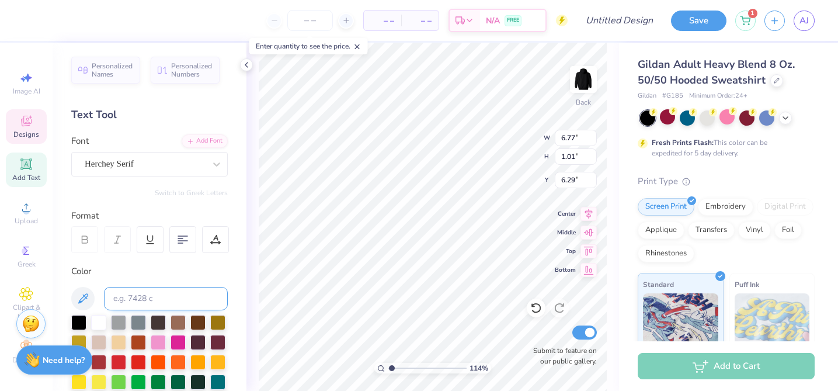
type input "1.01"
type input "9.36"
type textarea "[GEOGRAPHIC_DATA]"
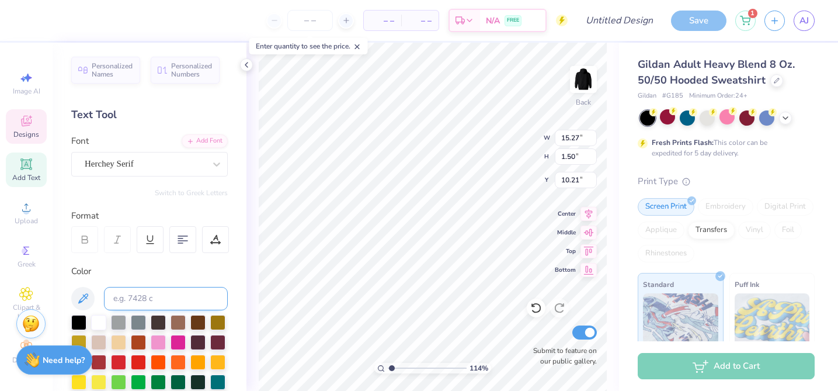
type input "10.21"
type input "9.24"
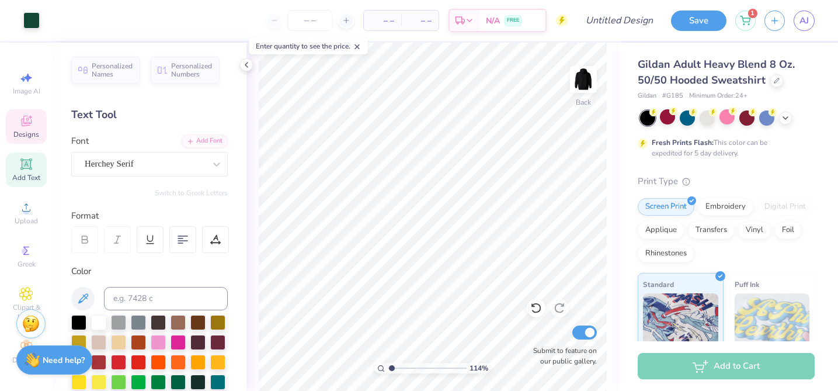
click at [33, 136] on span "Designs" at bounding box center [26, 134] width 26 height 9
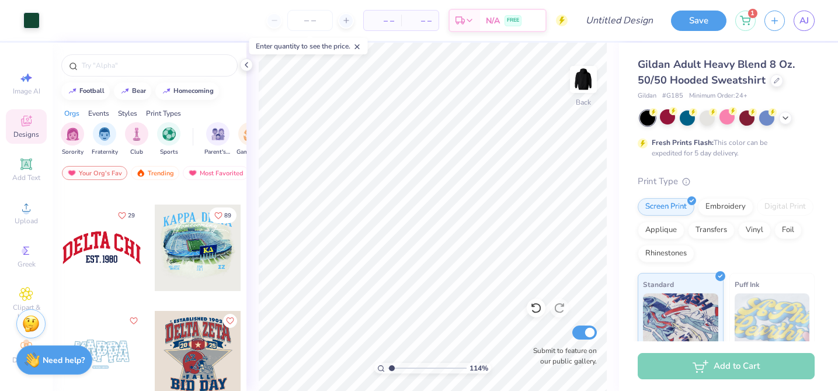
scroll to position [1471, 0]
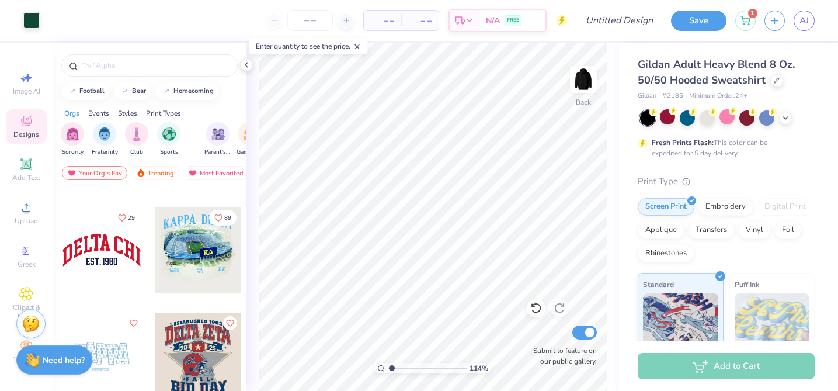
click at [109, 248] on div at bounding box center [101, 250] width 86 height 86
type input "5.03"
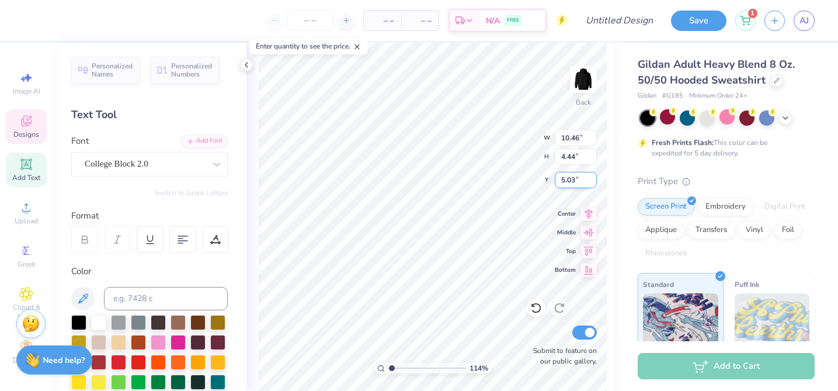
scroll to position [0, 2]
type textarea "Fsha soccer"
type input "8.24"
click at [116, 363] on div at bounding box center [118, 360] width 15 height 15
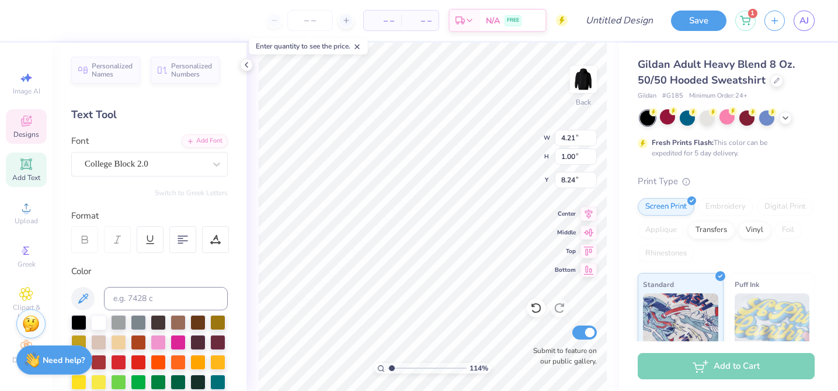
type textarea "est. 1931"
click at [107, 357] on div at bounding box center [149, 372] width 156 height 114
click at [106, 357] on div at bounding box center [98, 360] width 15 height 15
click at [119, 362] on div at bounding box center [118, 360] width 15 height 15
click at [143, 365] on div at bounding box center [138, 360] width 15 height 15
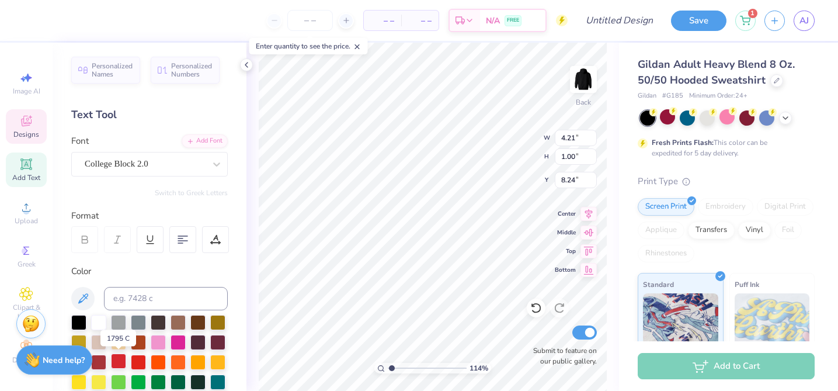
click at [119, 363] on div at bounding box center [118, 360] width 15 height 15
type input "14.24"
type input "5.22"
type input "4.64"
click at [100, 321] on div at bounding box center [98, 321] width 15 height 15
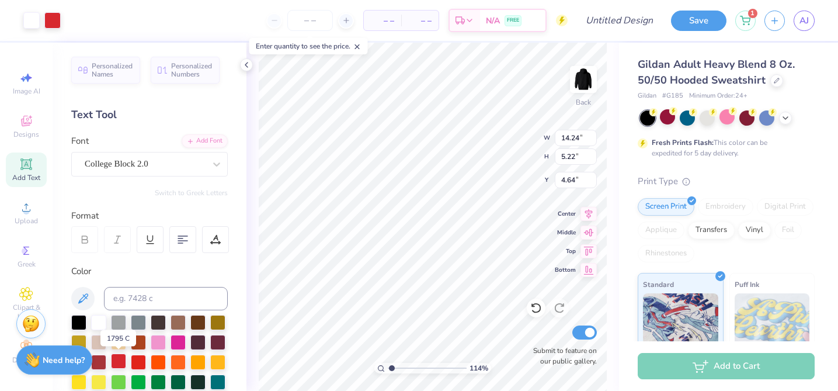
click at [118, 359] on div at bounding box center [118, 360] width 15 height 15
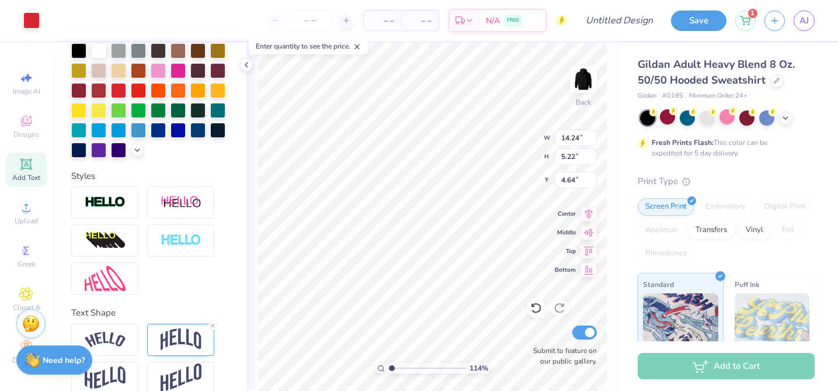
scroll to position [288, 0]
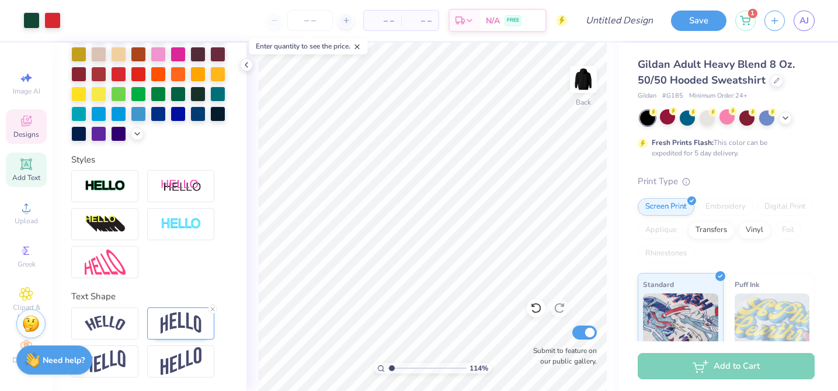
click at [29, 119] on icon at bounding box center [26, 121] width 14 height 14
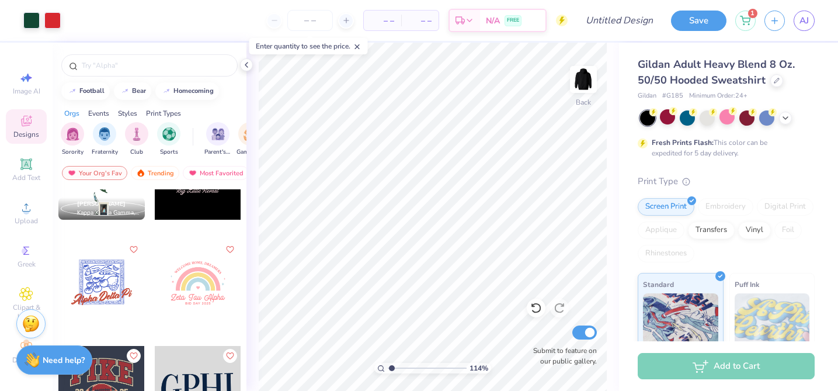
scroll to position [8666, 0]
click at [171, 132] on img "filter for Sports" at bounding box center [168, 133] width 13 height 13
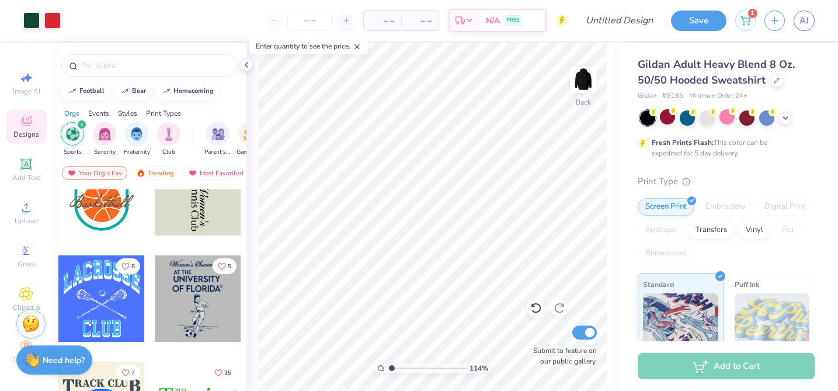
scroll to position [4664, 0]
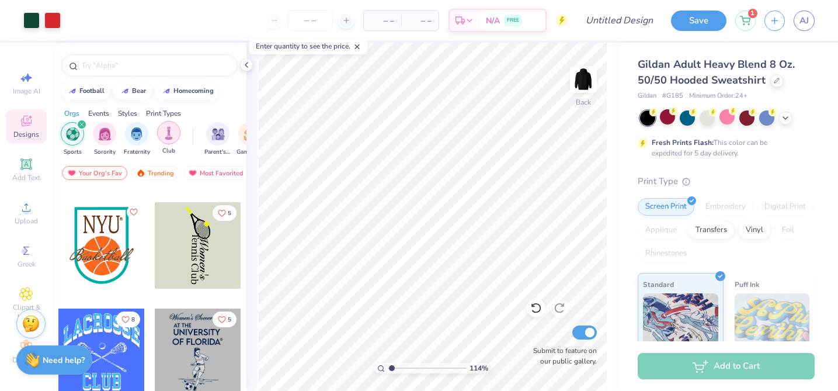
click at [168, 137] on img "filter for Club" at bounding box center [168, 132] width 13 height 13
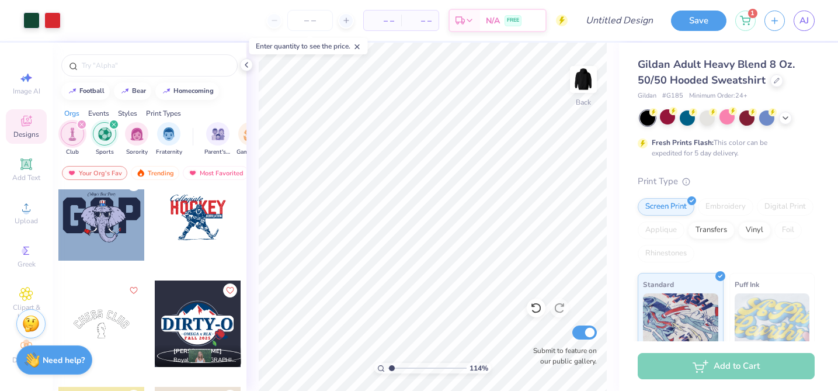
scroll to position [2689, 0]
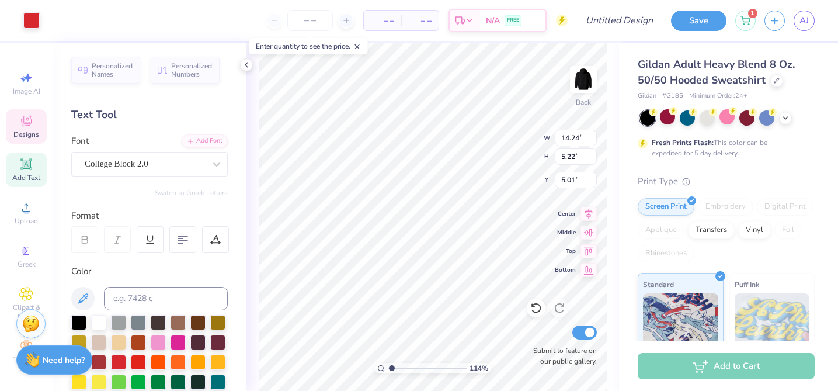
type input "5.01"
click at [29, 134] on span "Designs" at bounding box center [26, 134] width 26 height 9
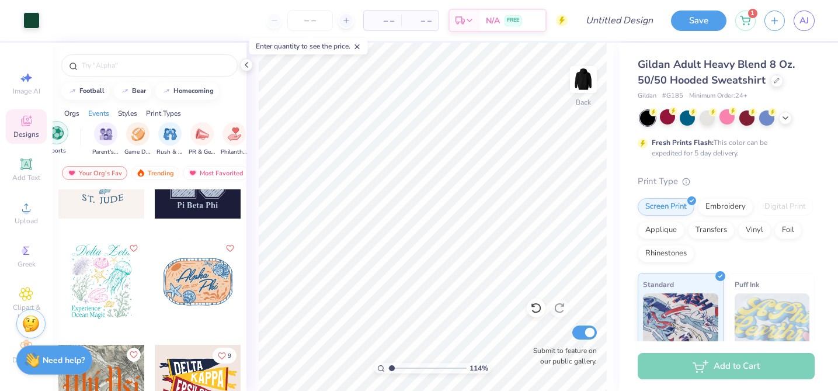
scroll to position [0, 113]
click at [140, 136] on img "filter for Game Day" at bounding box center [137, 132] width 13 height 13
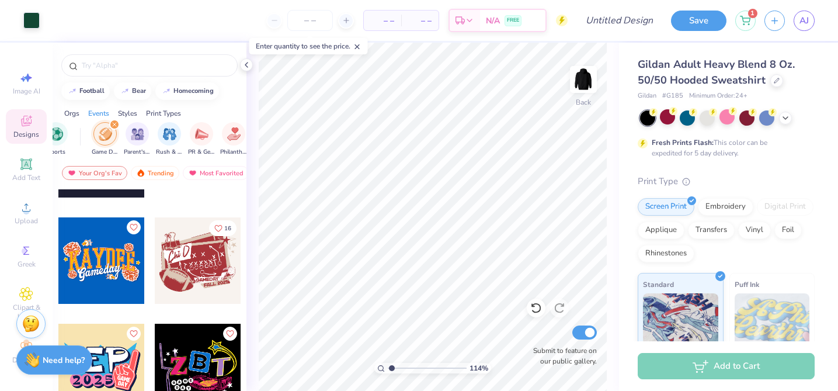
scroll to position [5713, 0]
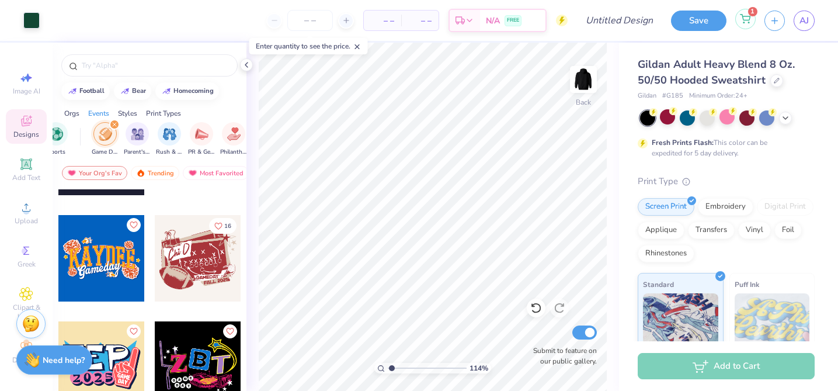
click at [752, 14] on span "1" at bounding box center [752, 11] width 9 height 9
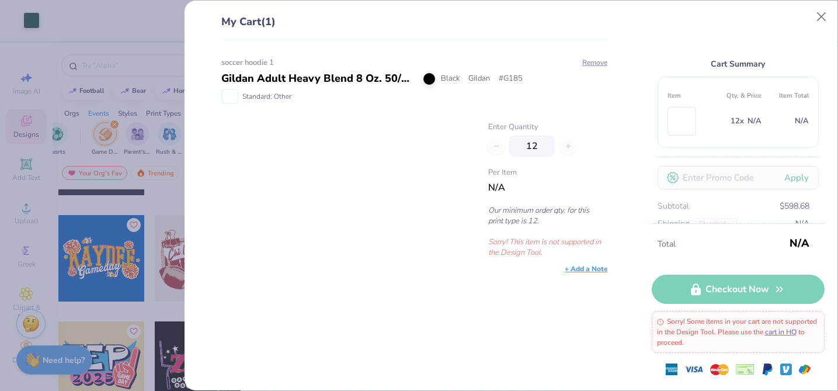
click at [352, 82] on div "Gildan Adult Heavy Blend 8 Oz. 50/50 Hooded Sweatshirt" at bounding box center [317, 79] width 193 height 16
click at [175, 137] on div "My Cart (1) soccer hoodie 1 Gildan Adult Heavy Blend 8 Oz. 50/50 Hooded Sweatsh…" at bounding box center [419, 195] width 838 height 391
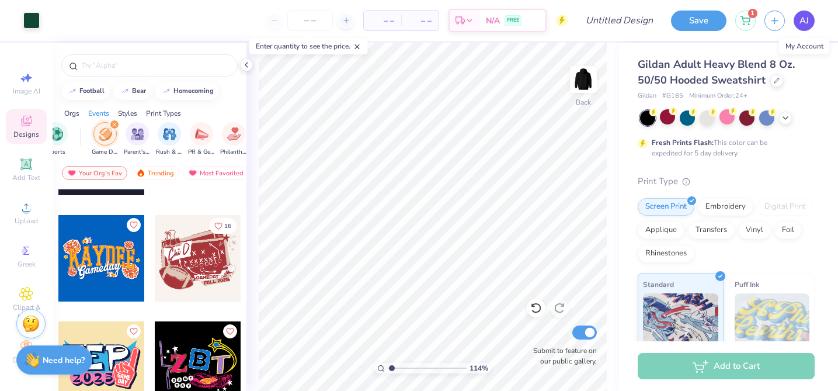
click at [796, 23] on link "AJ" at bounding box center [804, 21] width 21 height 20
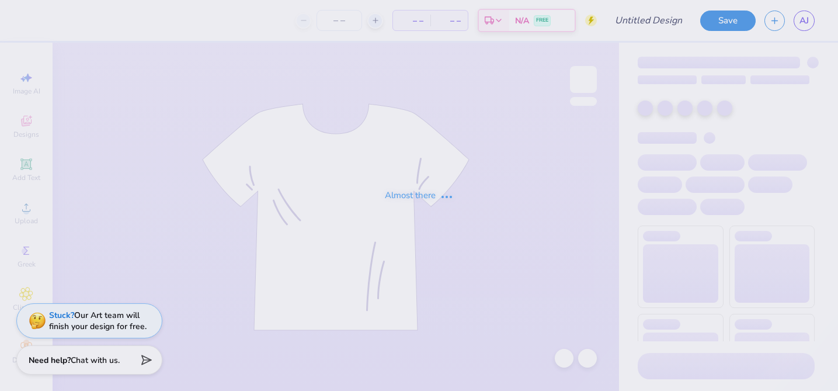
type input "soccer hoodie 1"
type input "12"
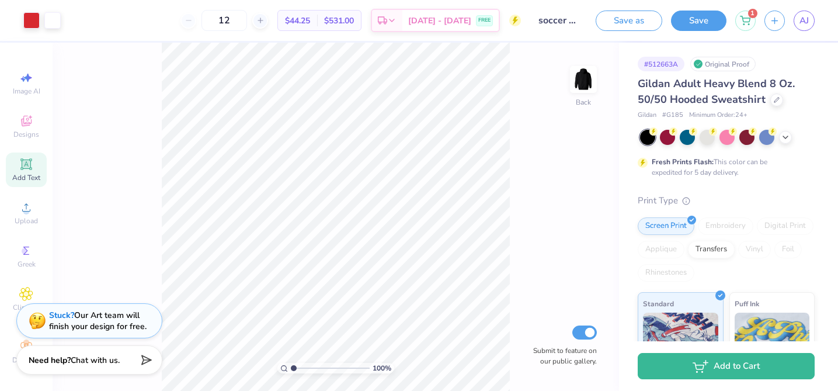
click at [29, 156] on div "Add Text" at bounding box center [26, 169] width 41 height 34
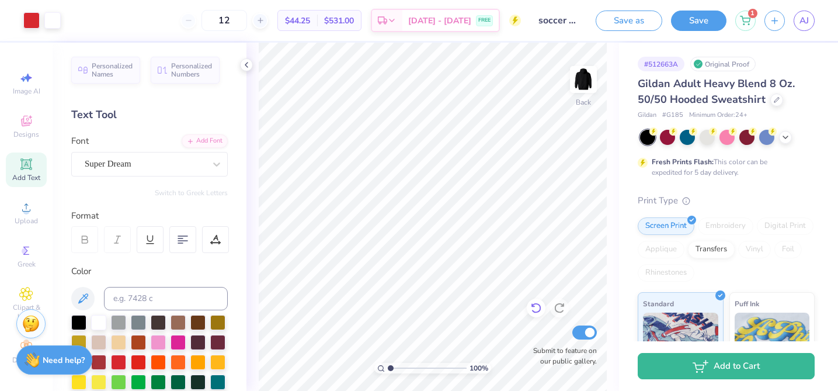
click at [541, 301] on div at bounding box center [536, 307] width 19 height 19
click at [554, 307] on icon at bounding box center [560, 308] width 12 height 12
click at [243, 65] on icon at bounding box center [246, 64] width 9 height 9
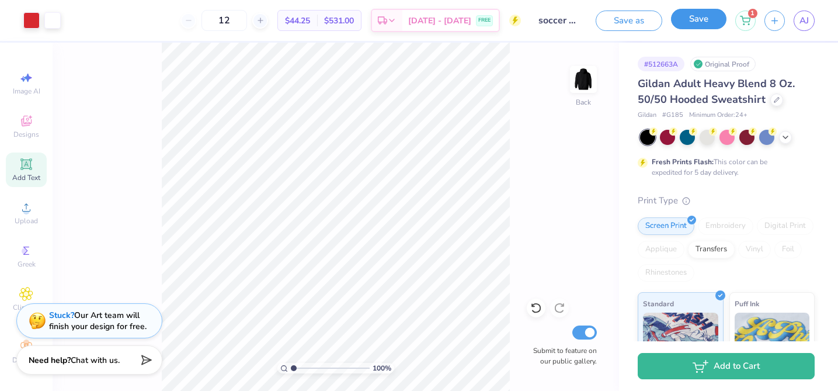
click at [704, 22] on button "Save" at bounding box center [698, 19] width 55 height 20
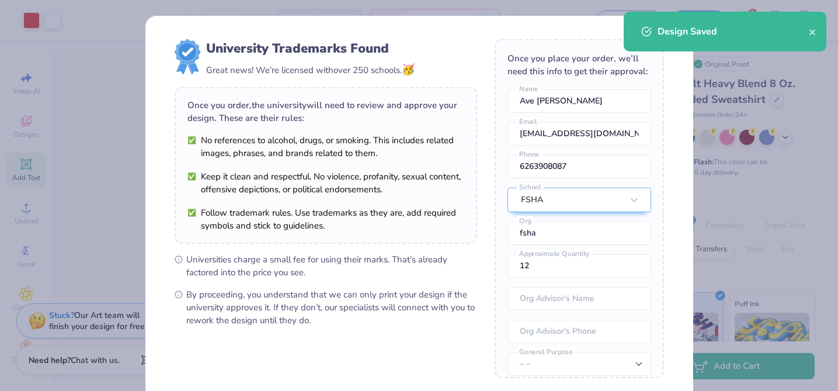
click at [688, 144] on div "University Trademarks Found Great news! We’re licensed with over 250 schools. 🥳…" at bounding box center [419, 254] width 548 height 476
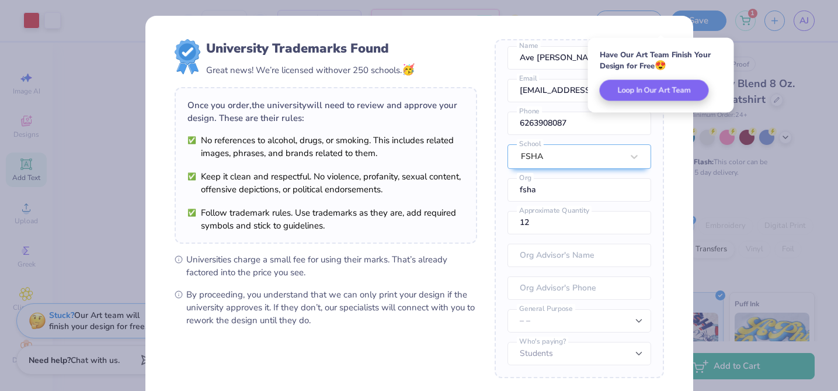
click at [672, 64] on div "Have Our Art Team Finish Your Design for Free 😍" at bounding box center [661, 61] width 123 height 22
click at [732, 162] on div "University Trademarks Found Great news! We’re licensed with over 250 schools. 🥳…" at bounding box center [419, 195] width 838 height 391
click at [678, 161] on div "University Trademarks Found Great news! We’re licensed with over 250 schools. 🥳…" at bounding box center [419, 254] width 548 height 476
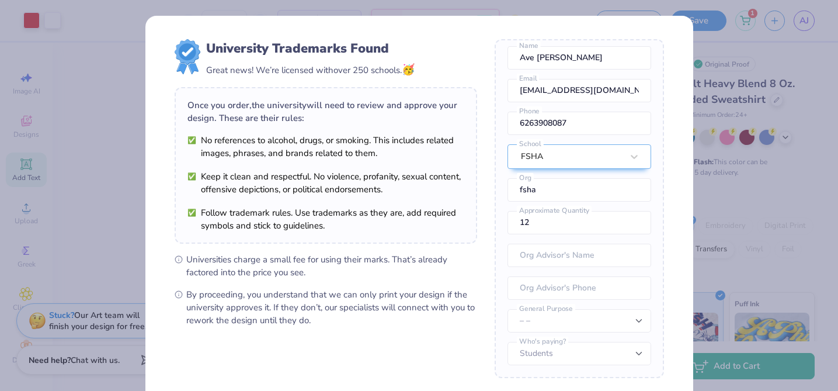
click at [639, 32] on div "University Trademarks Found Great news! We’re licensed with over 250 schools. 🥳…" at bounding box center [419, 254] width 548 height 476
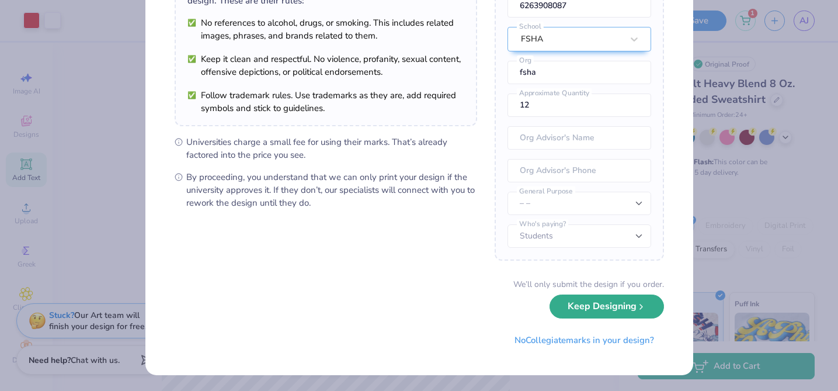
click at [609, 312] on button "Keep Designing" at bounding box center [606, 306] width 114 height 24
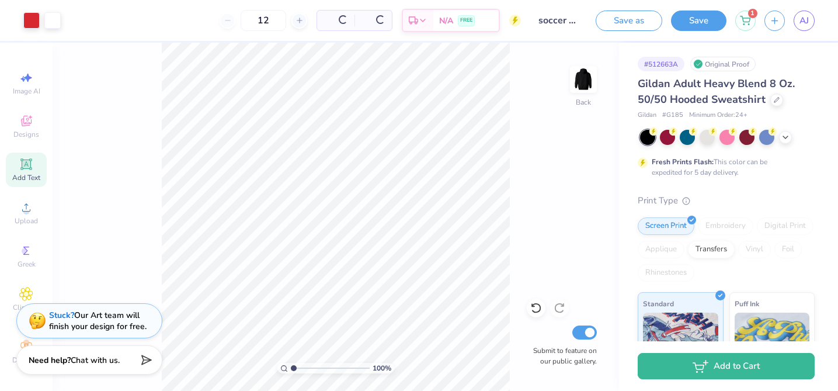
scroll to position [0, 0]
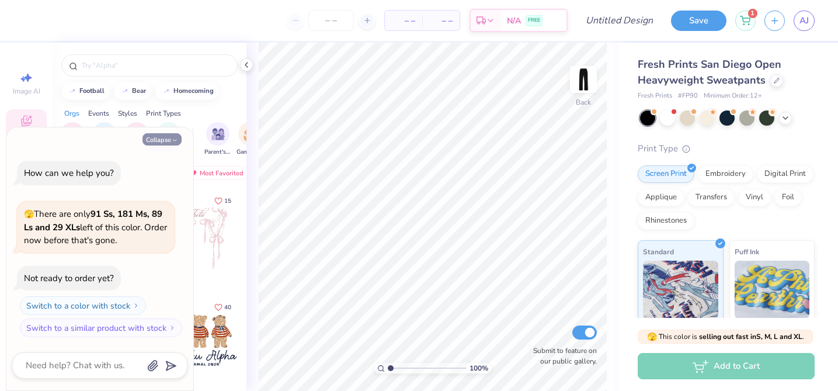
click at [170, 141] on button "Collapse" at bounding box center [161, 139] width 39 height 12
type textarea "x"
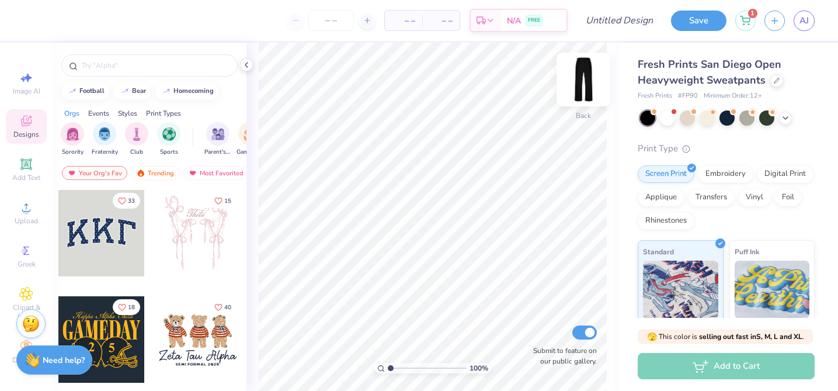
click at [577, 83] on img at bounding box center [583, 79] width 47 height 47
click at [22, 179] on span "Add Text" at bounding box center [26, 177] width 28 height 9
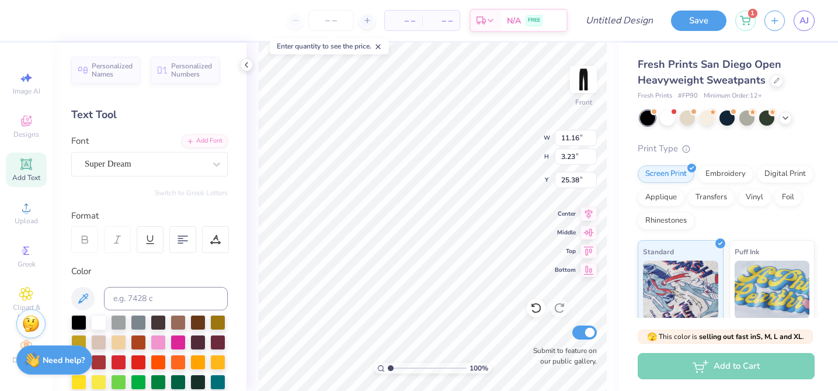
type textarea "T"
click at [199, 166] on div "Super Dream" at bounding box center [144, 164] width 123 height 18
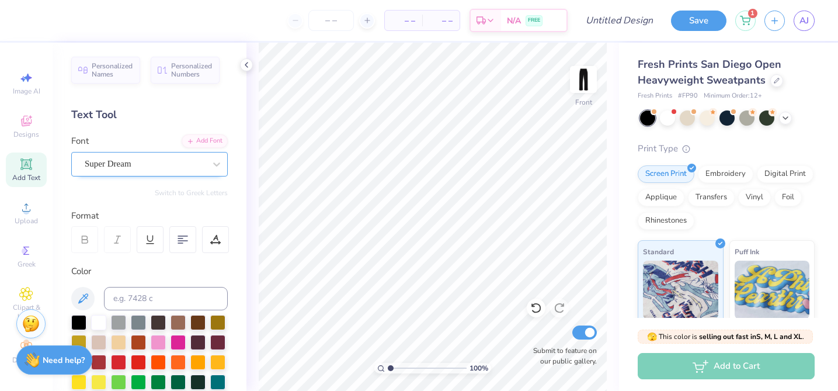
click at [145, 166] on div "Super Dream" at bounding box center [144, 164] width 123 height 18
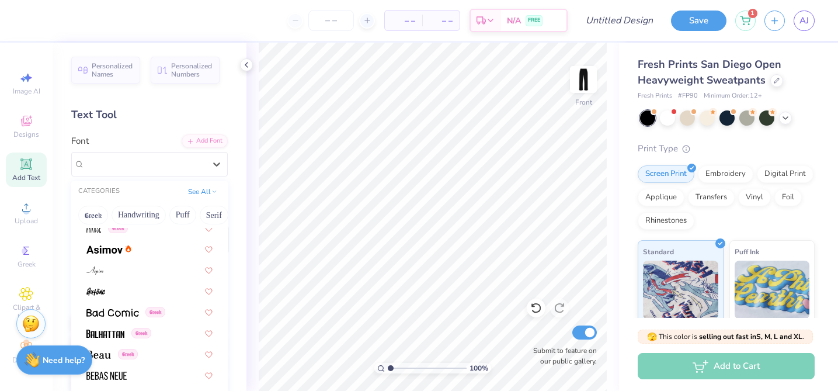
scroll to position [429, 0]
